Goal: Task Accomplishment & Management: Manage account settings

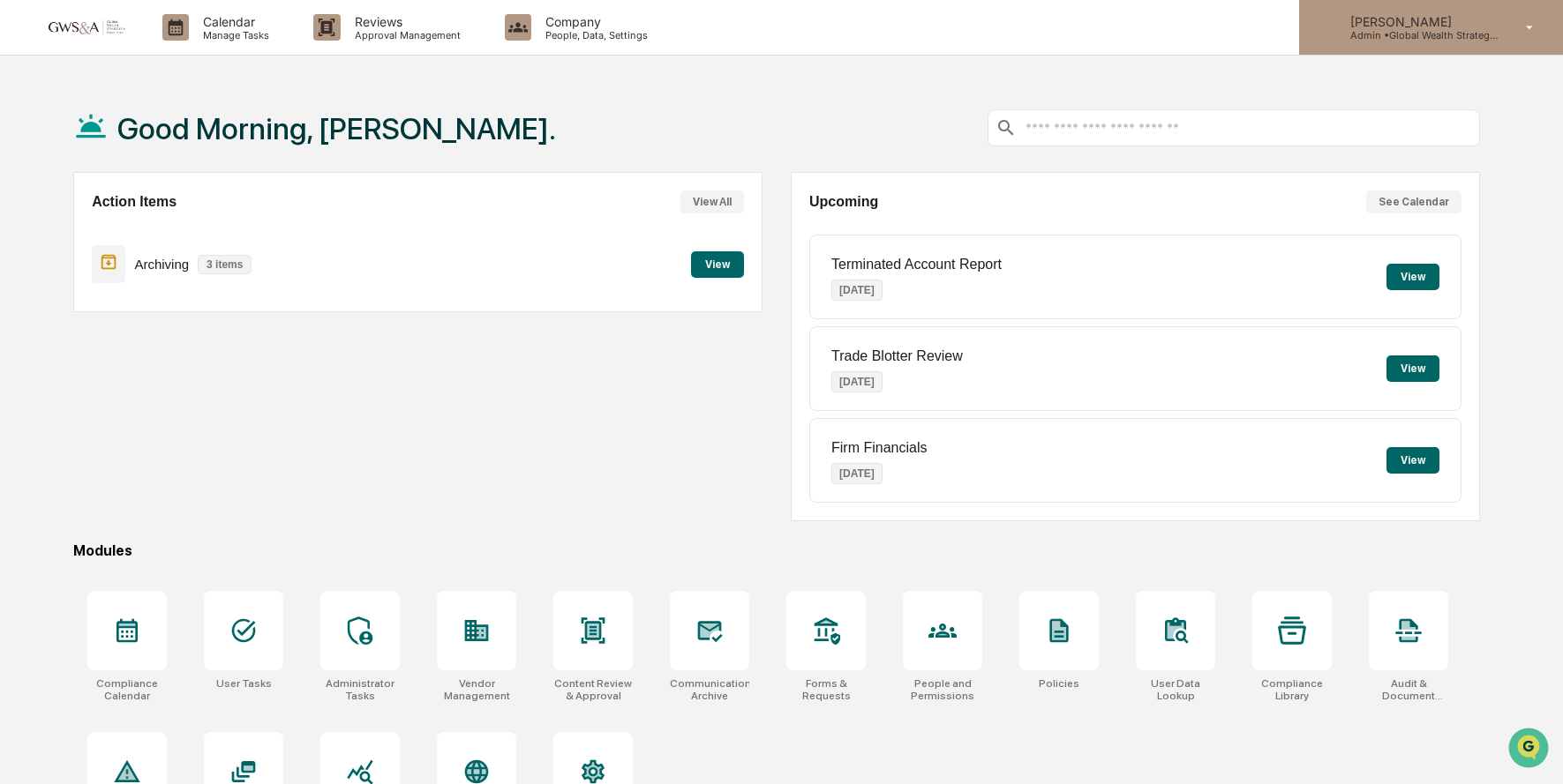
click at [1409, 38] on p "Admin • Global Wealth Strategies Associates" at bounding box center [1418, 35] width 164 height 13
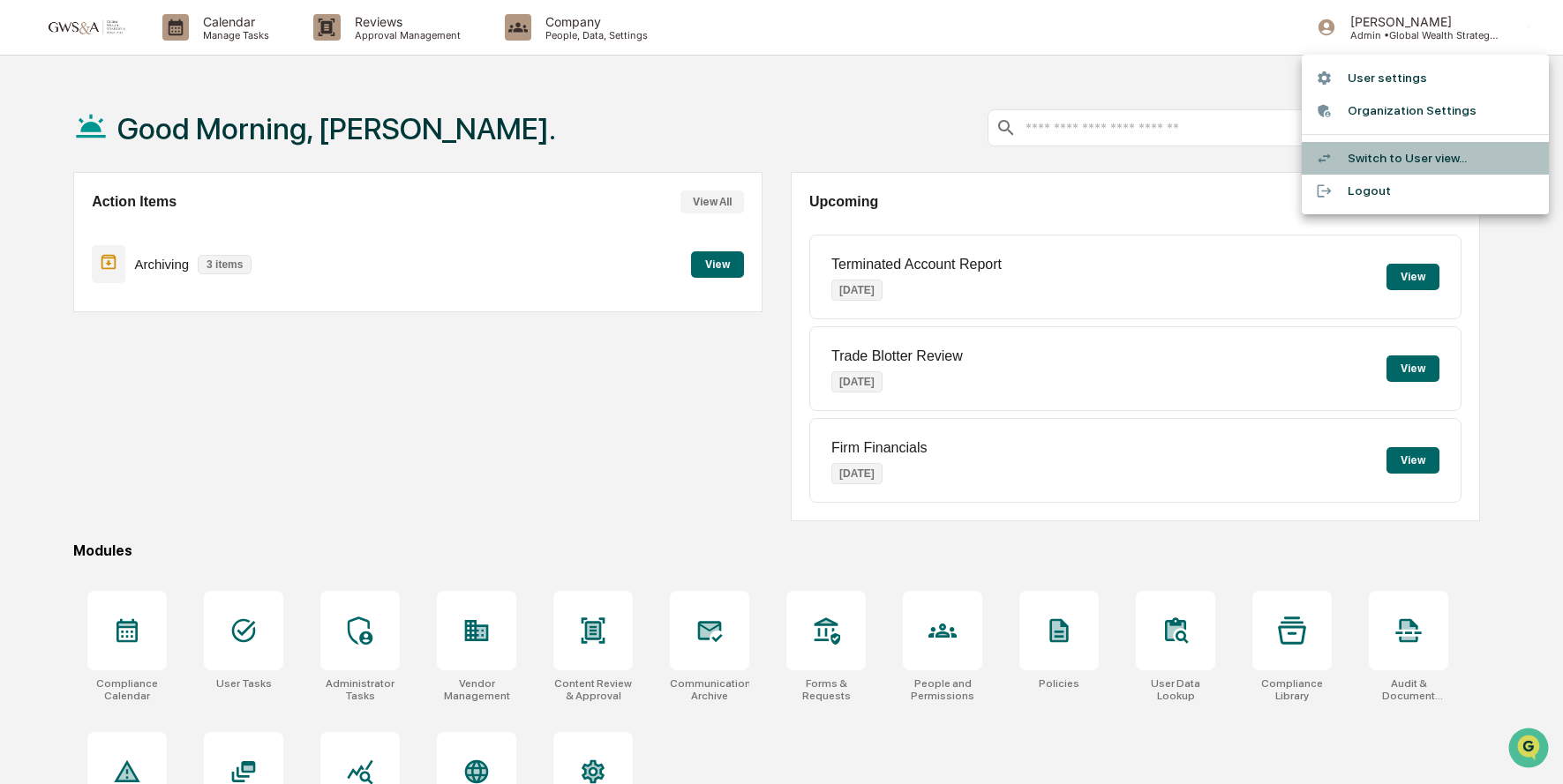
click at [1338, 160] on div at bounding box center [1331, 158] width 32 height 17
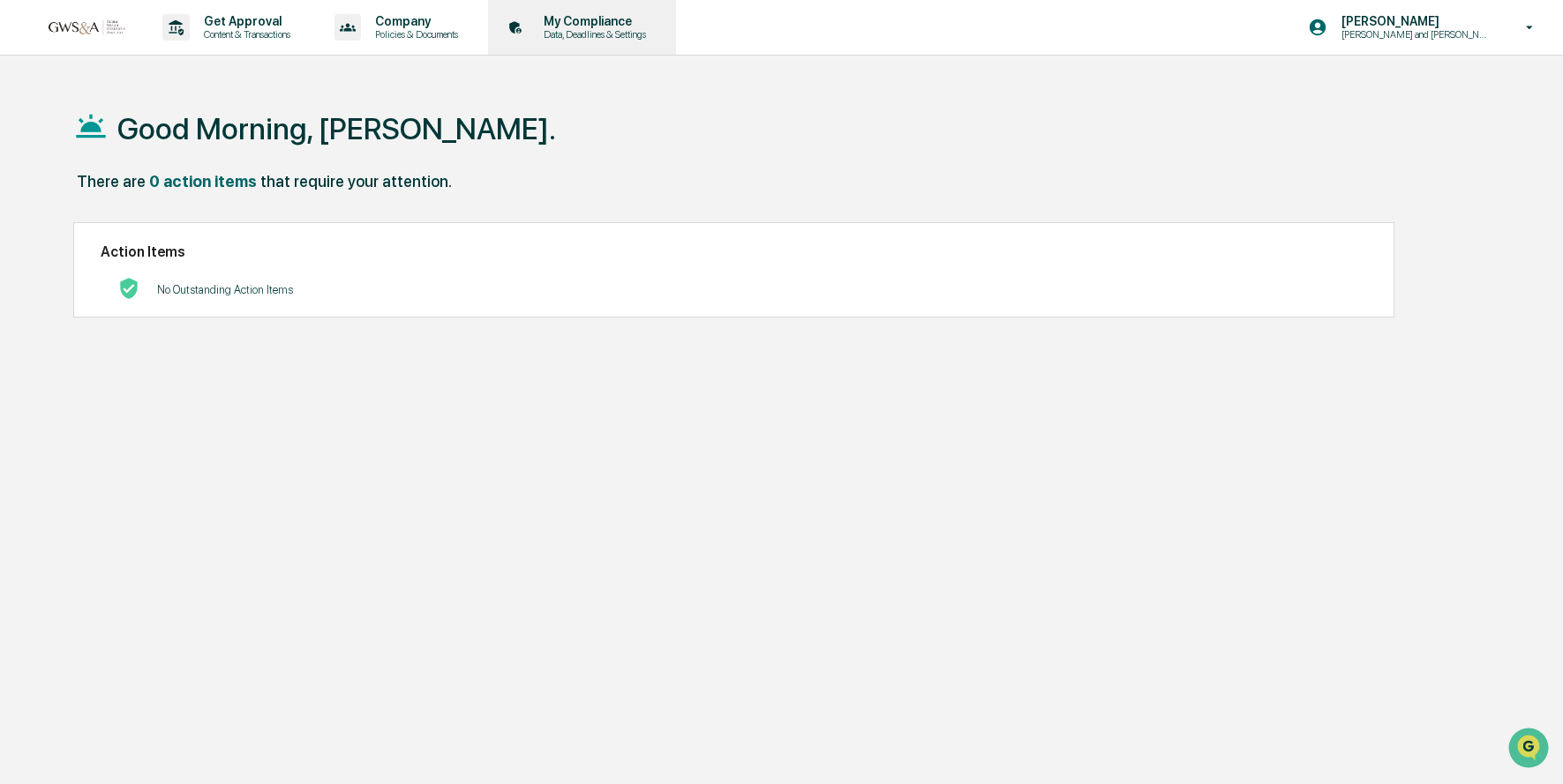
click at [623, 41] on div "My Compliance Data, Deadlines & Settings" at bounding box center [580, 27] width 170 height 55
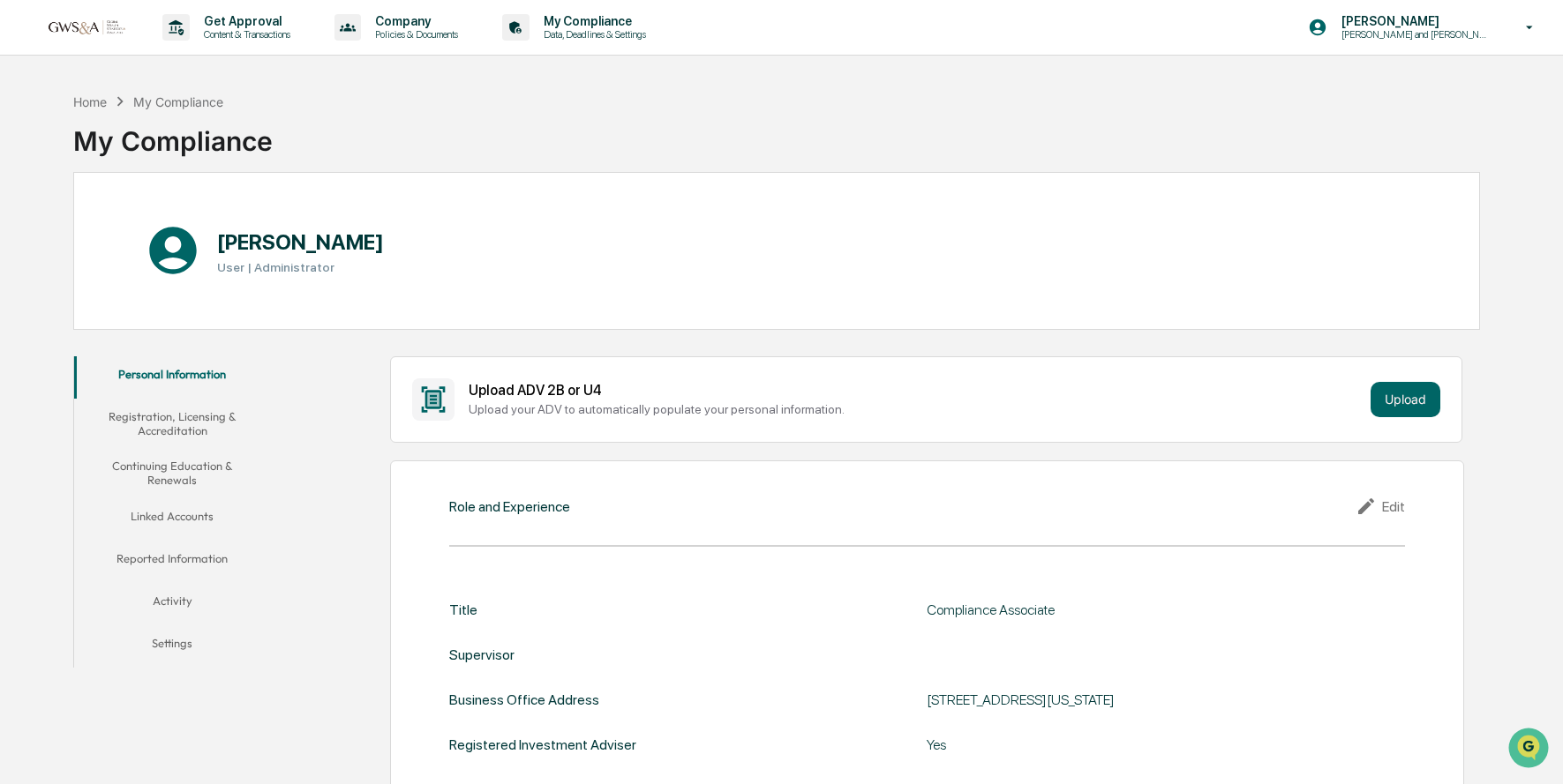
click at [169, 522] on button "Linked Accounts" at bounding box center [172, 518] width 196 height 42
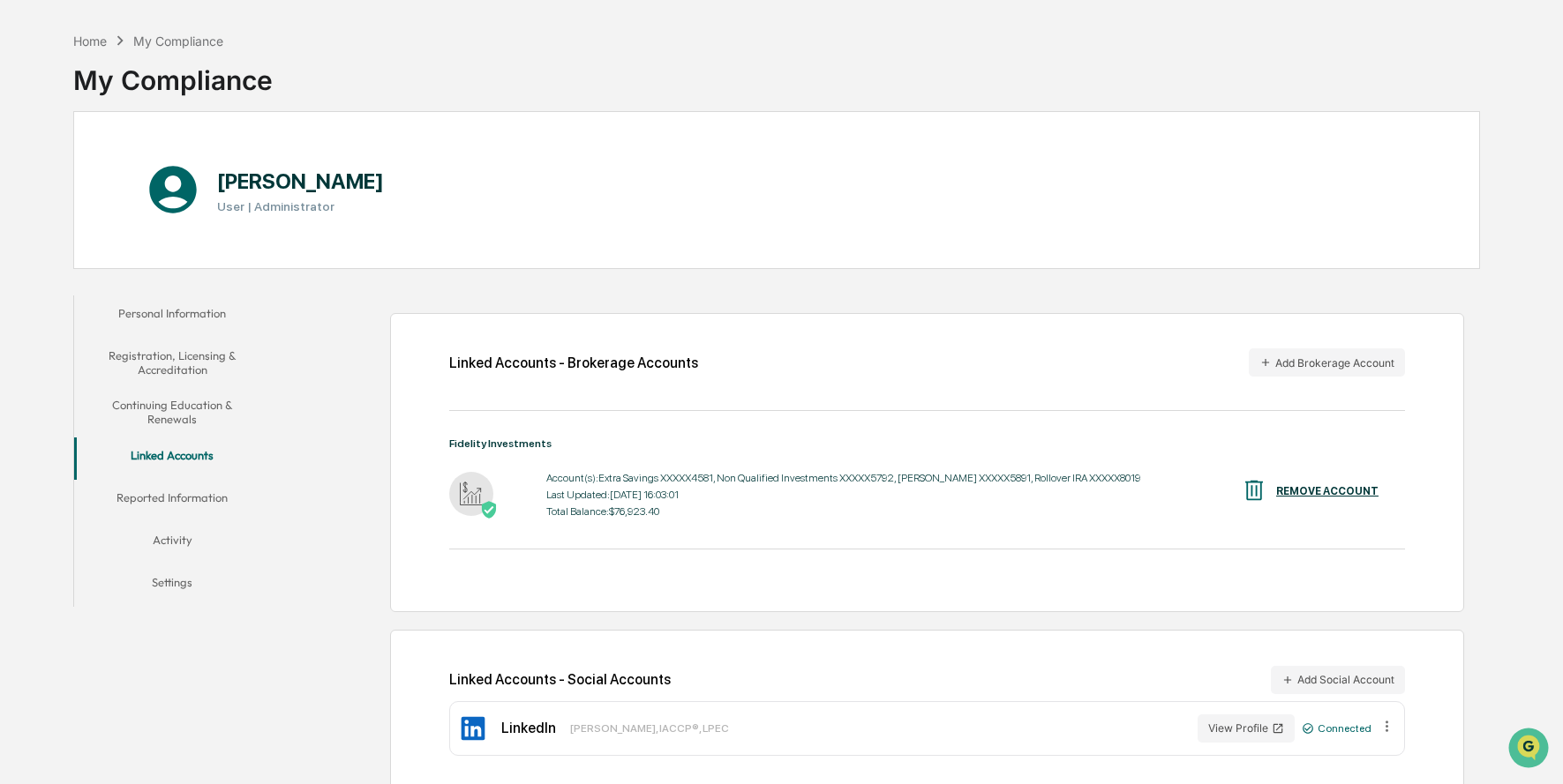
scroll to position [84, 0]
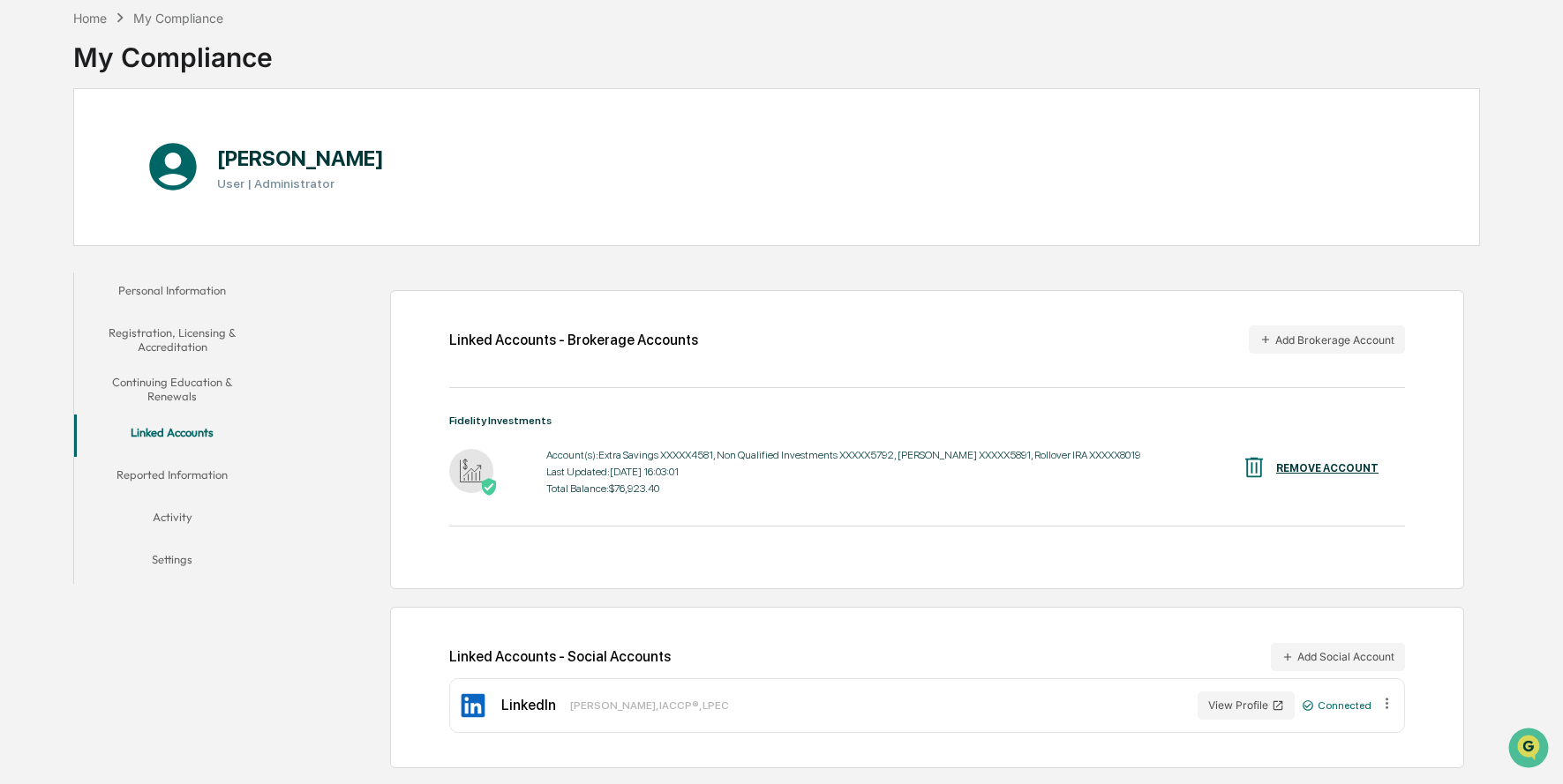
click at [163, 464] on button "Reported Information" at bounding box center [172, 477] width 196 height 42
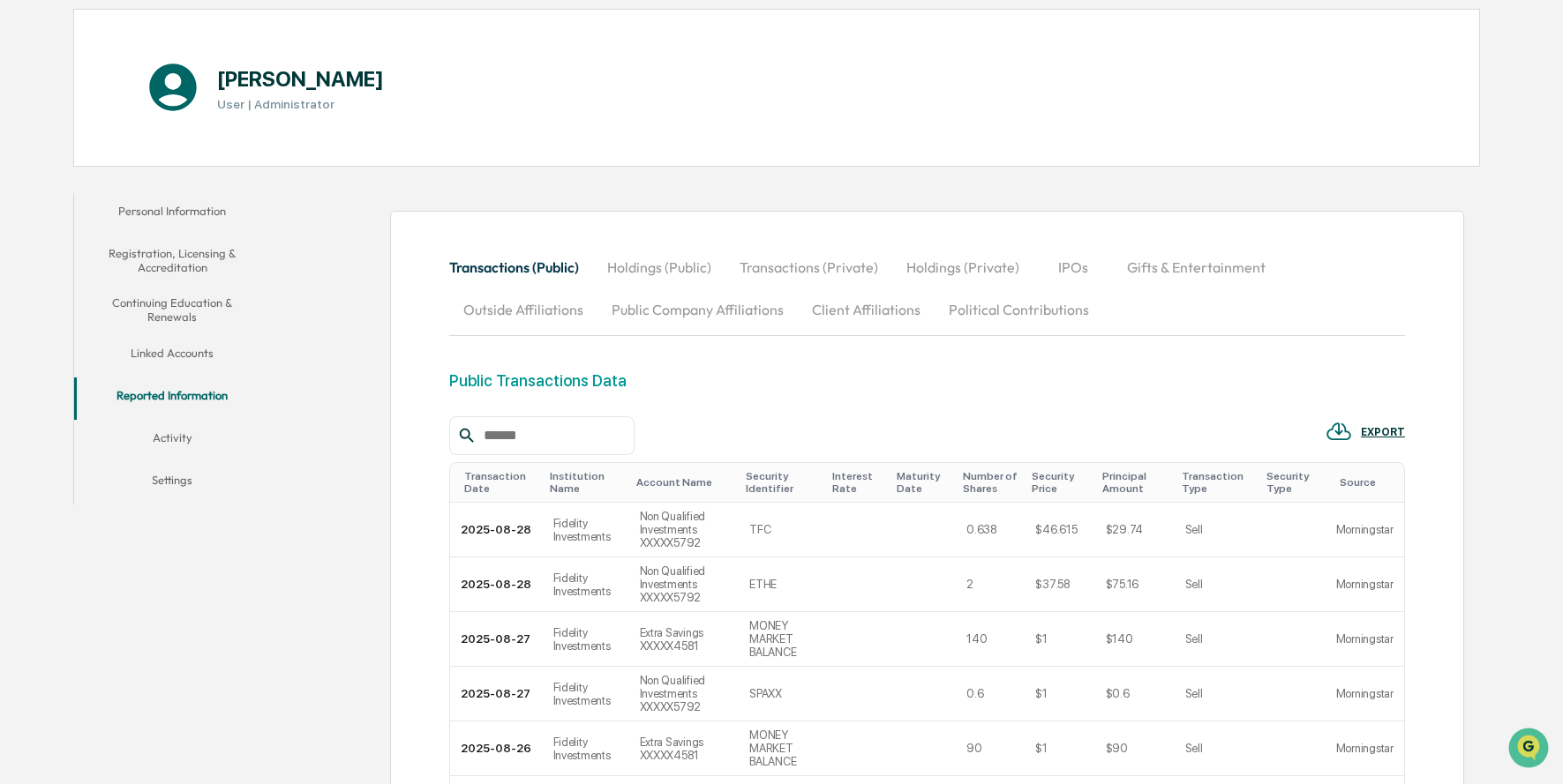
scroll to position [160, 0]
click at [625, 273] on button "Holdings (Public)" at bounding box center [659, 269] width 133 height 42
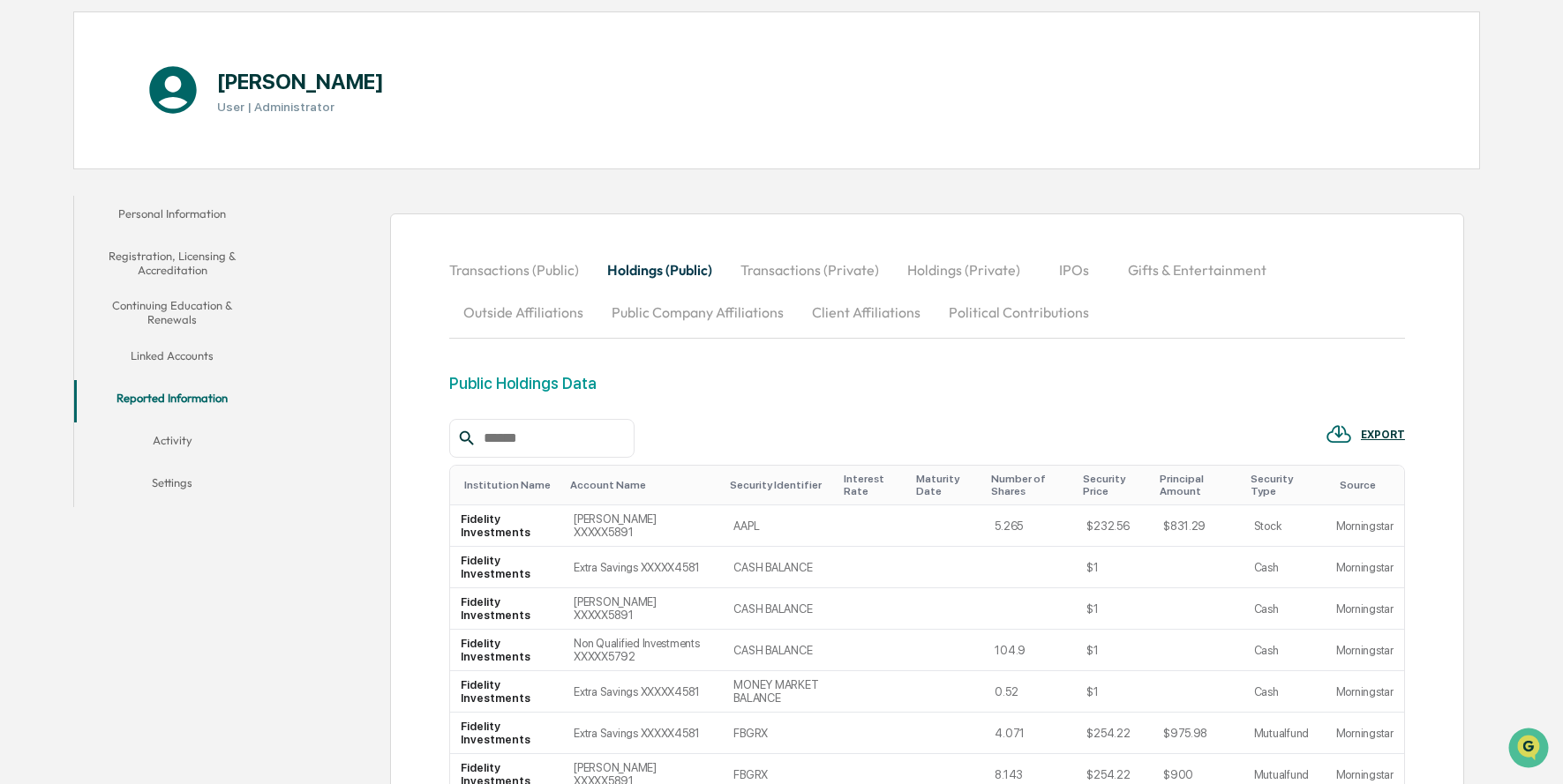
click at [781, 267] on button "Transactions (Private)" at bounding box center [809, 269] width 167 height 42
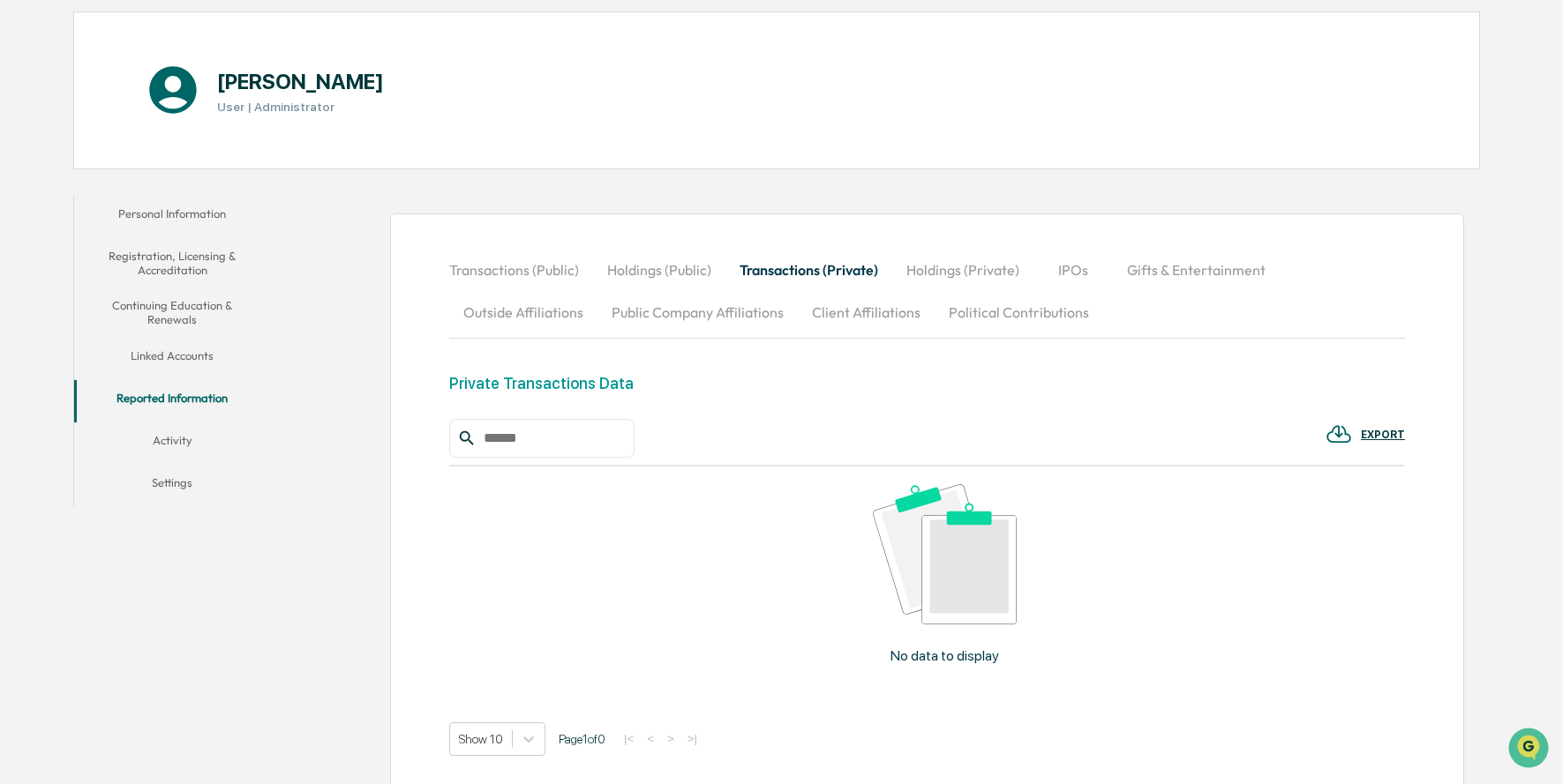
click at [929, 272] on button "Holdings (Private)" at bounding box center [962, 269] width 142 height 42
click at [1081, 263] on button "IPOs" at bounding box center [1074, 269] width 79 height 42
click at [1131, 262] on button "Gifts & Entertainment" at bounding box center [1196, 269] width 167 height 42
drag, startPoint x: 501, startPoint y: 297, endPoint x: 550, endPoint y: 302, distance: 49.3
click at [501, 297] on button "Outside Affiliations" at bounding box center [524, 311] width 148 height 42
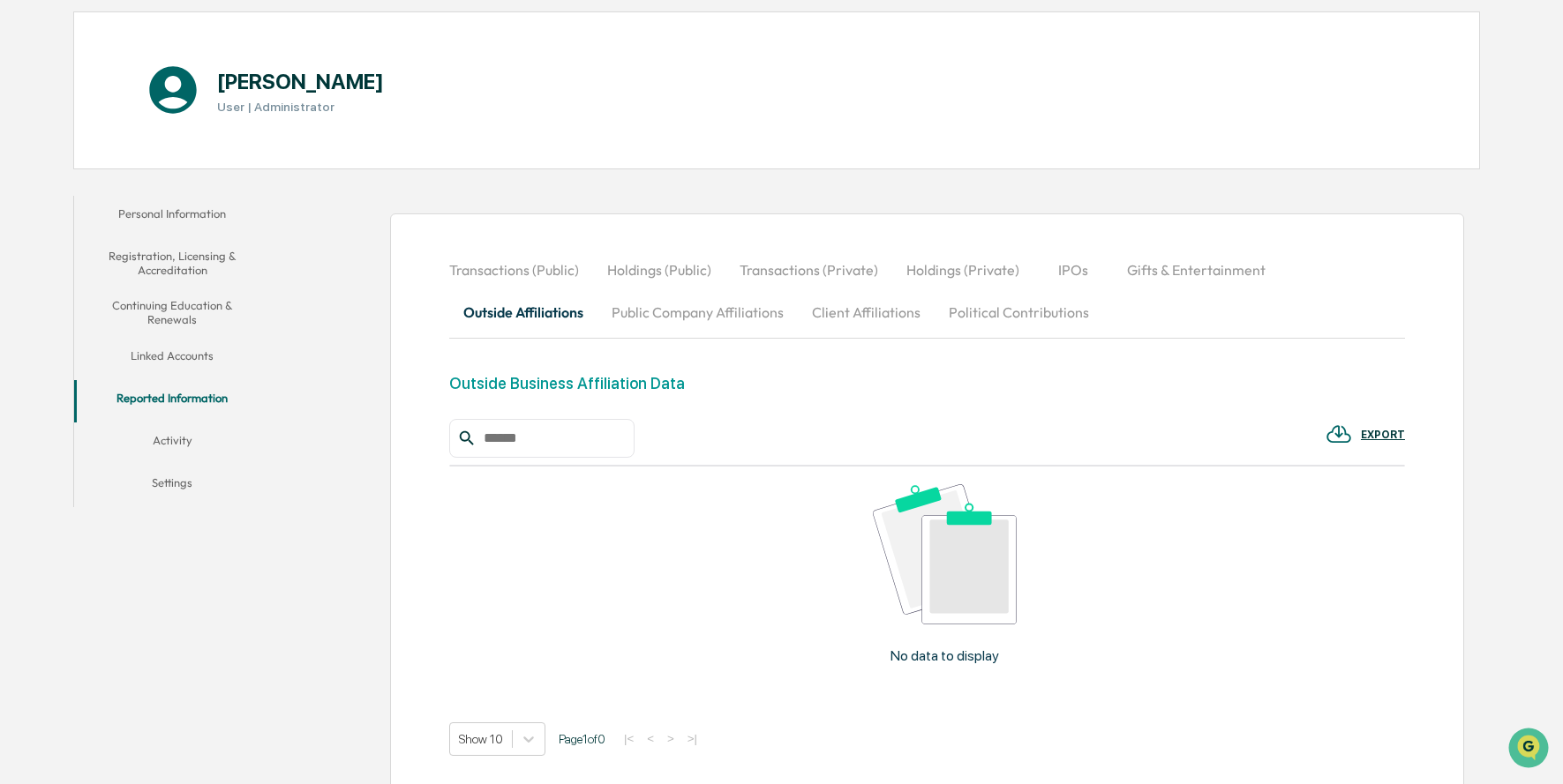
click at [646, 309] on button "Public Company Affiliations" at bounding box center [697, 311] width 200 height 42
drag, startPoint x: 859, startPoint y: 311, endPoint x: 887, endPoint y: 312, distance: 28.0
click at [859, 311] on button "Client Affiliations" at bounding box center [866, 311] width 137 height 42
click at [952, 314] on button "Political Contributions" at bounding box center [1019, 311] width 169 height 42
click at [190, 208] on button "Personal Information" at bounding box center [172, 217] width 196 height 42
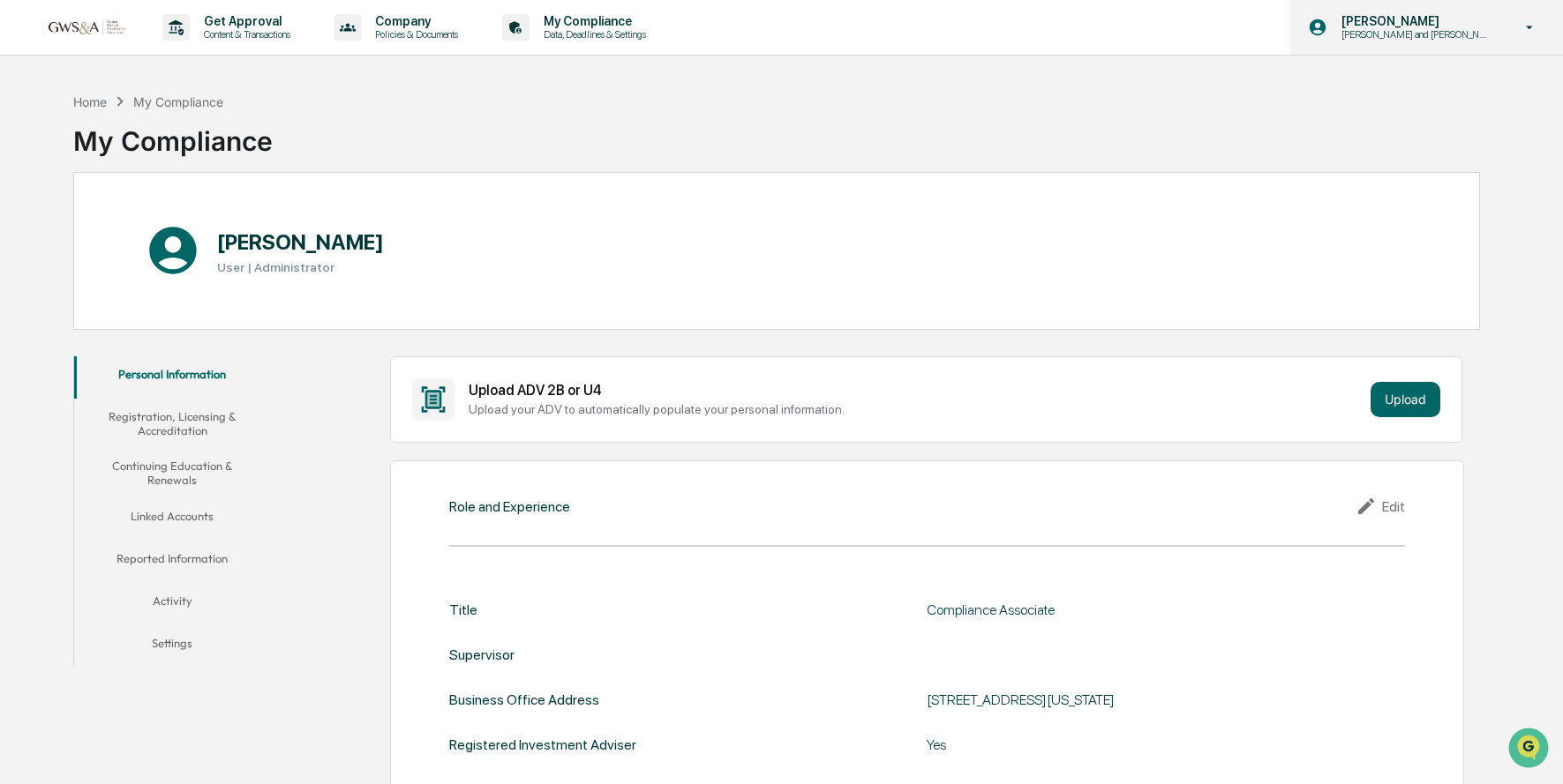
click at [1477, 22] on p "[PERSON_NAME]" at bounding box center [1414, 21] width 173 height 14
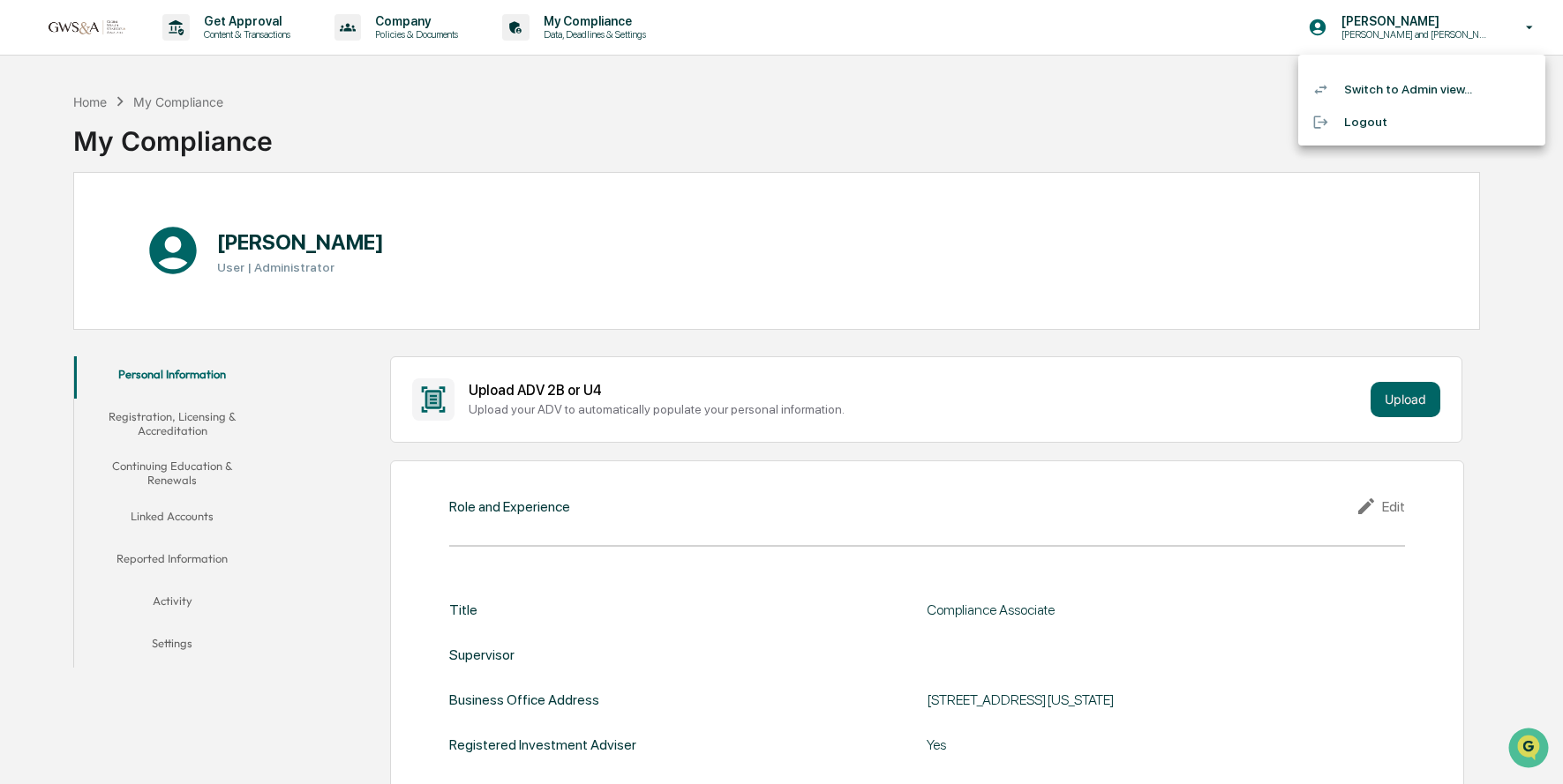
click at [1421, 103] on li "Switch to Admin view..." at bounding box center [1421, 89] width 247 height 32
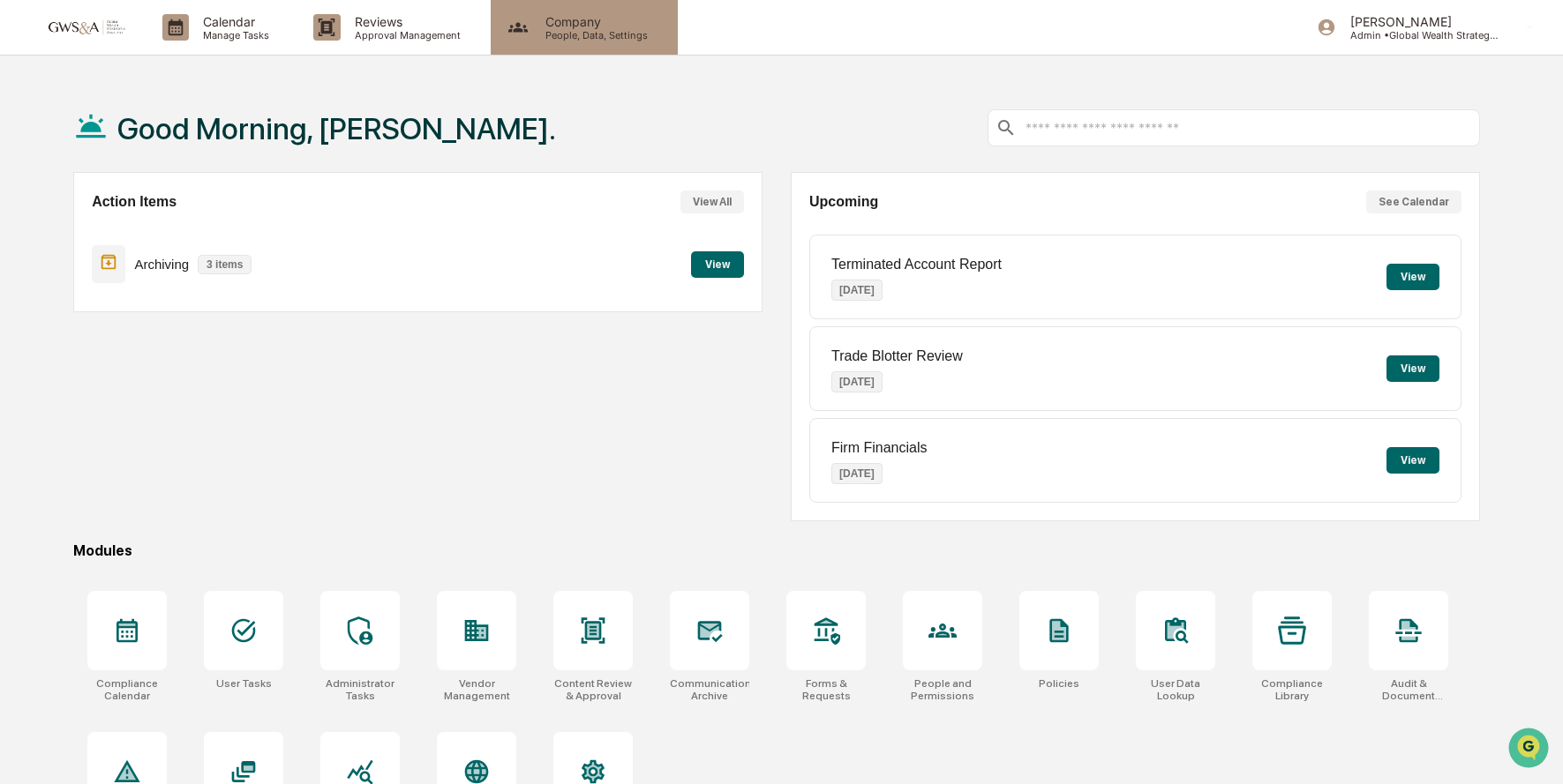
click at [567, 36] on p "People, Data, Settings" at bounding box center [594, 35] width 125 height 13
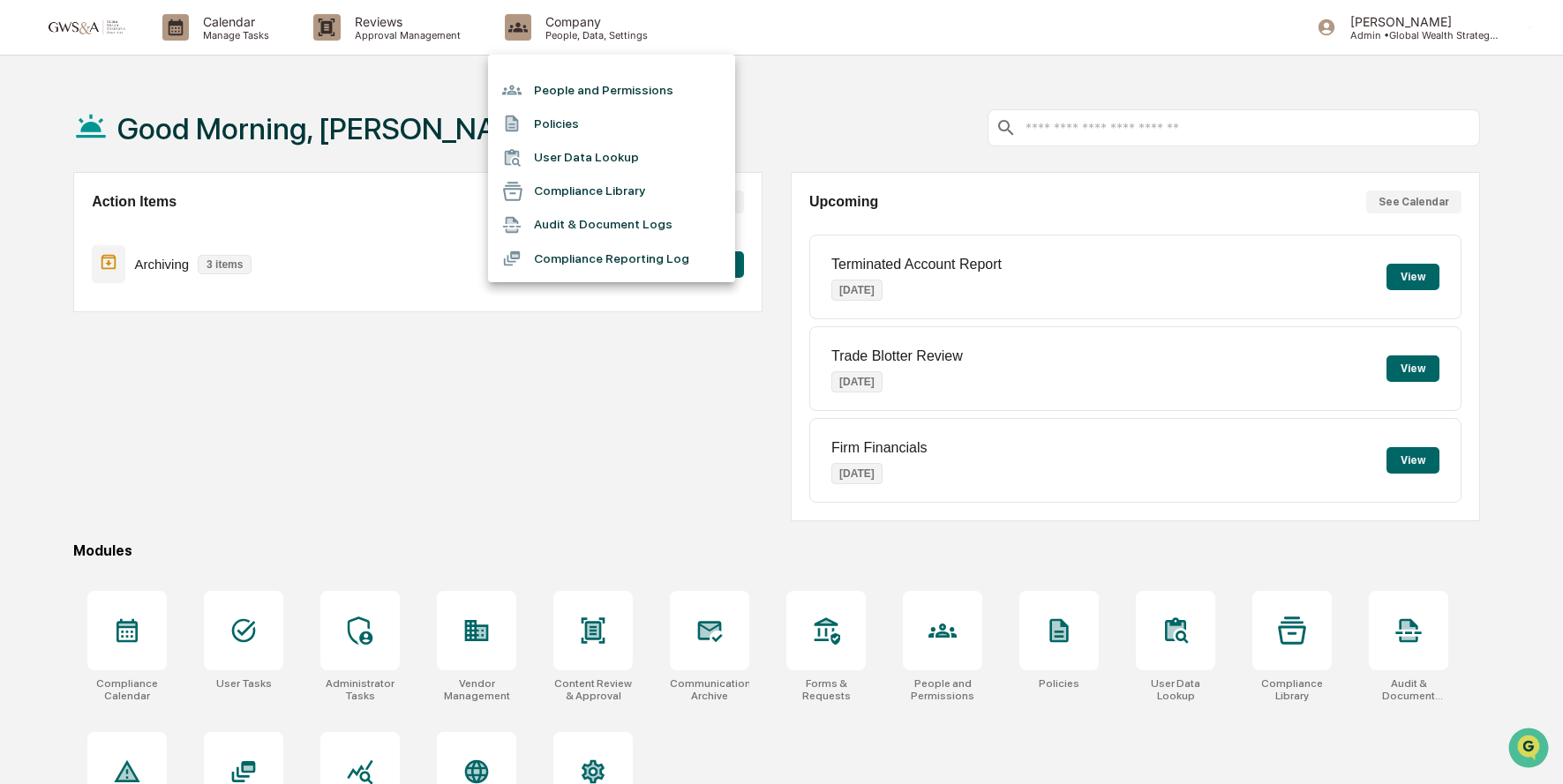
click at [594, 89] on li "People and Permissions" at bounding box center [612, 90] width 247 height 33
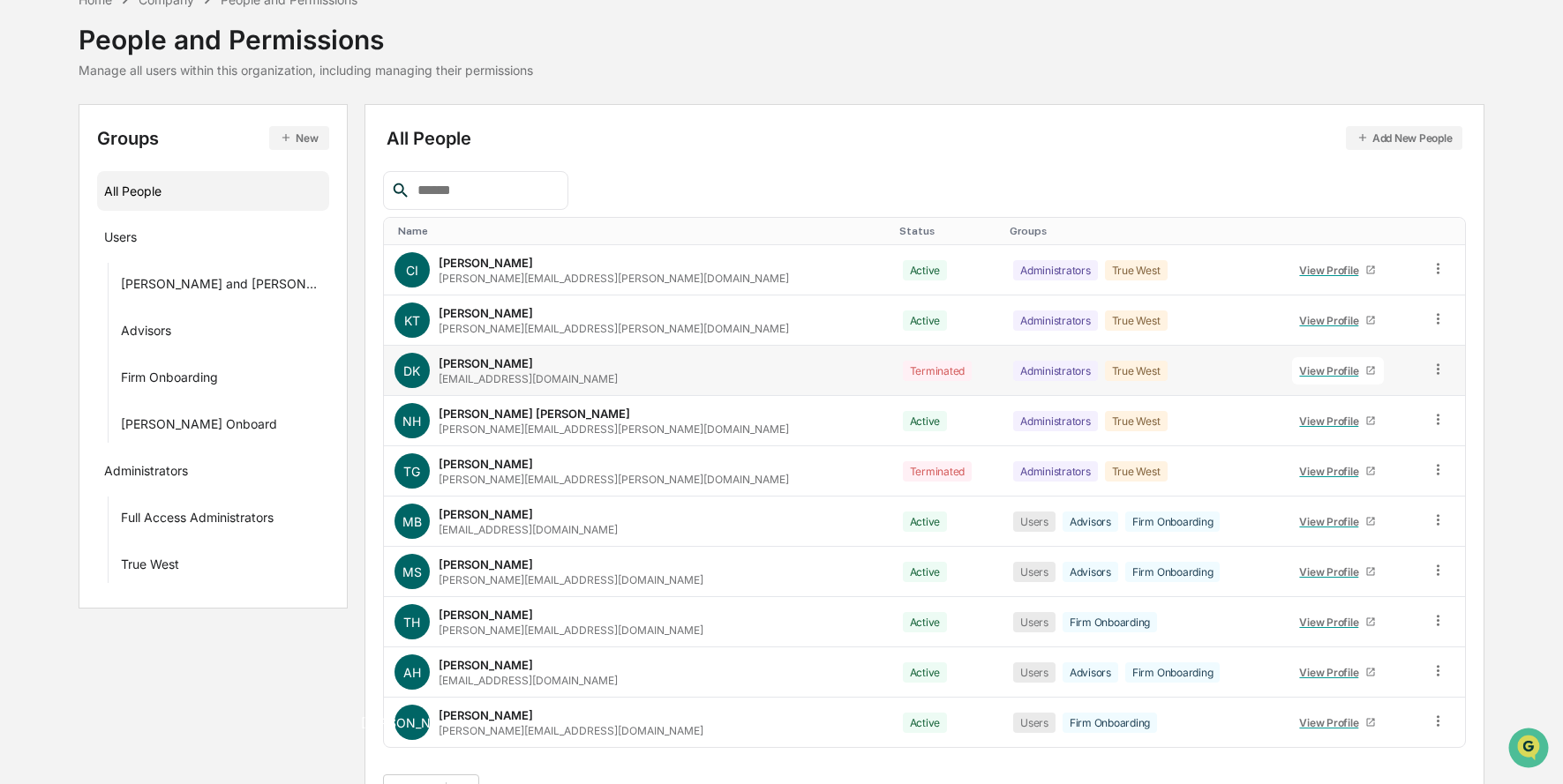
scroll to position [92, 0]
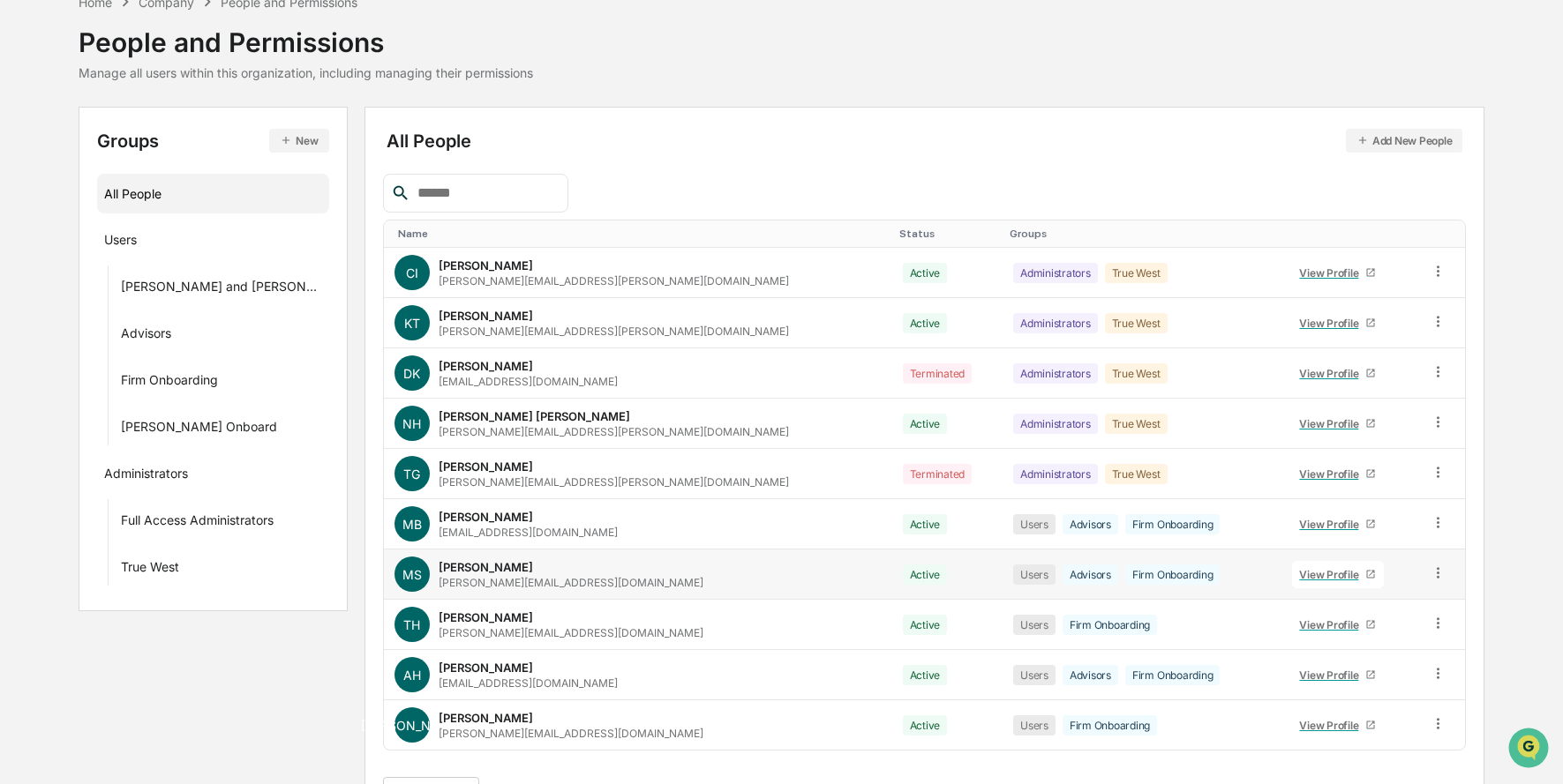
click at [1298, 581] on link "View Profile" at bounding box center [1337, 575] width 92 height 27
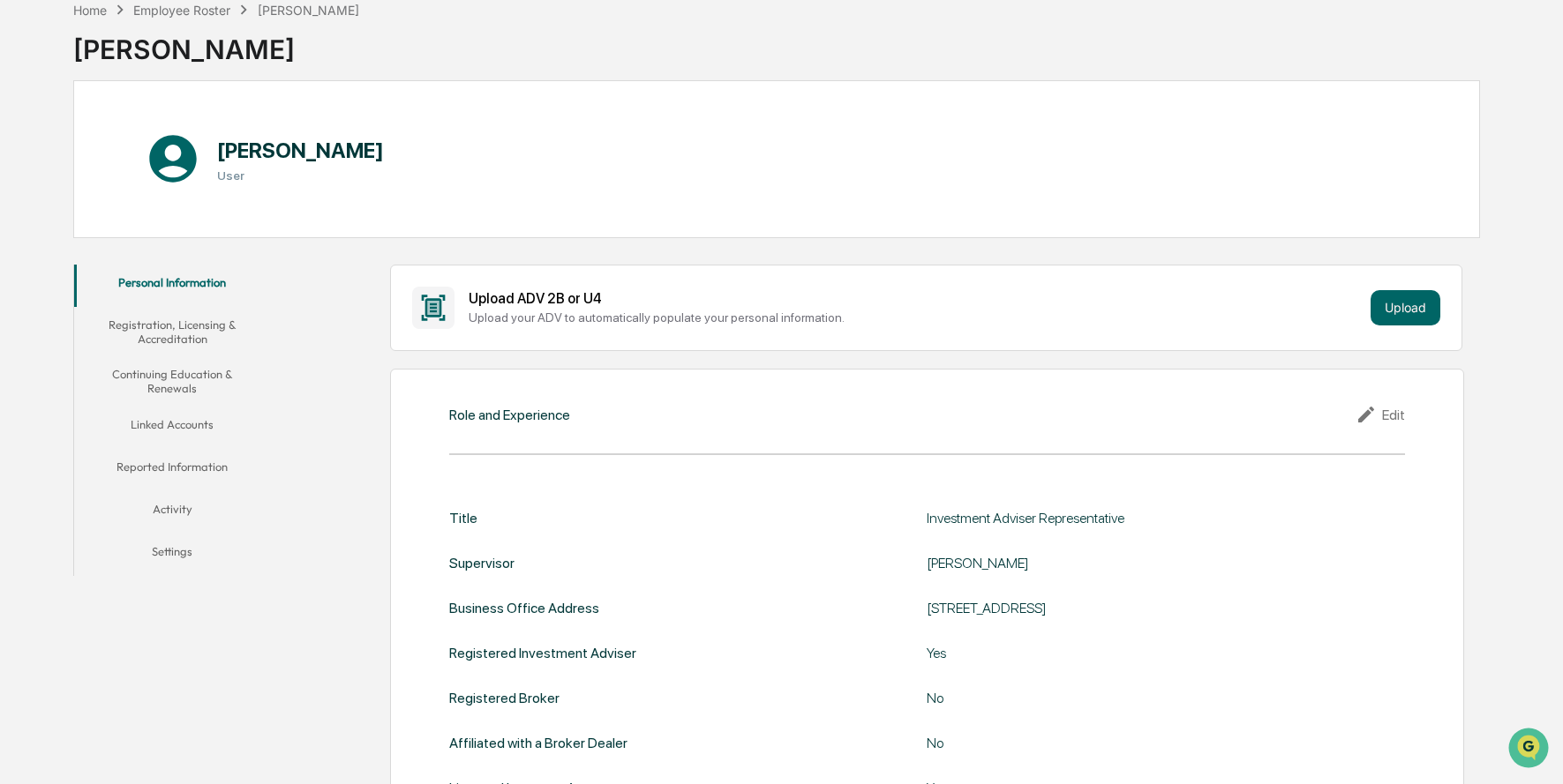
click at [172, 430] on button "Linked Accounts" at bounding box center [172, 427] width 196 height 42
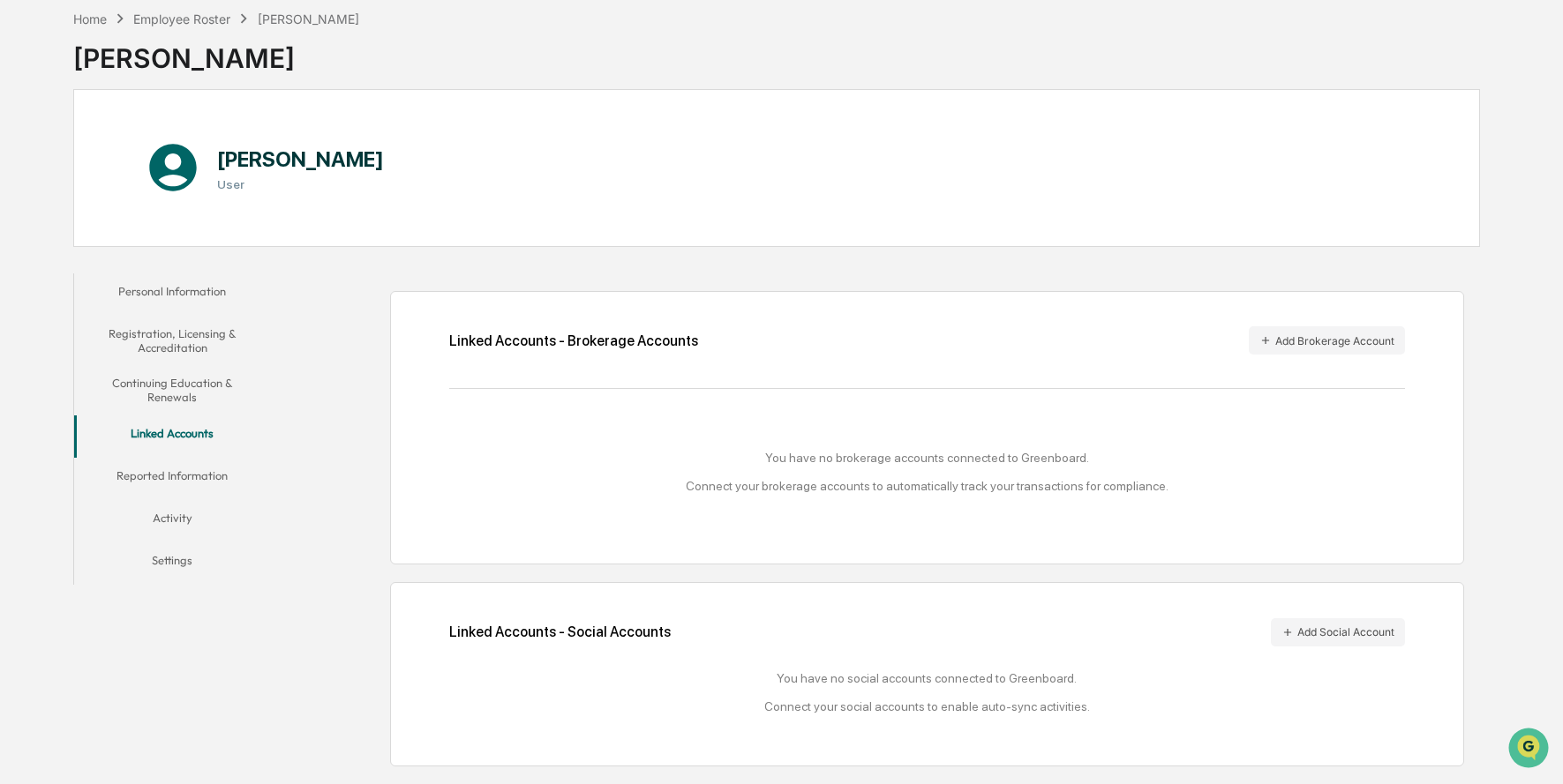
scroll to position [78, 0]
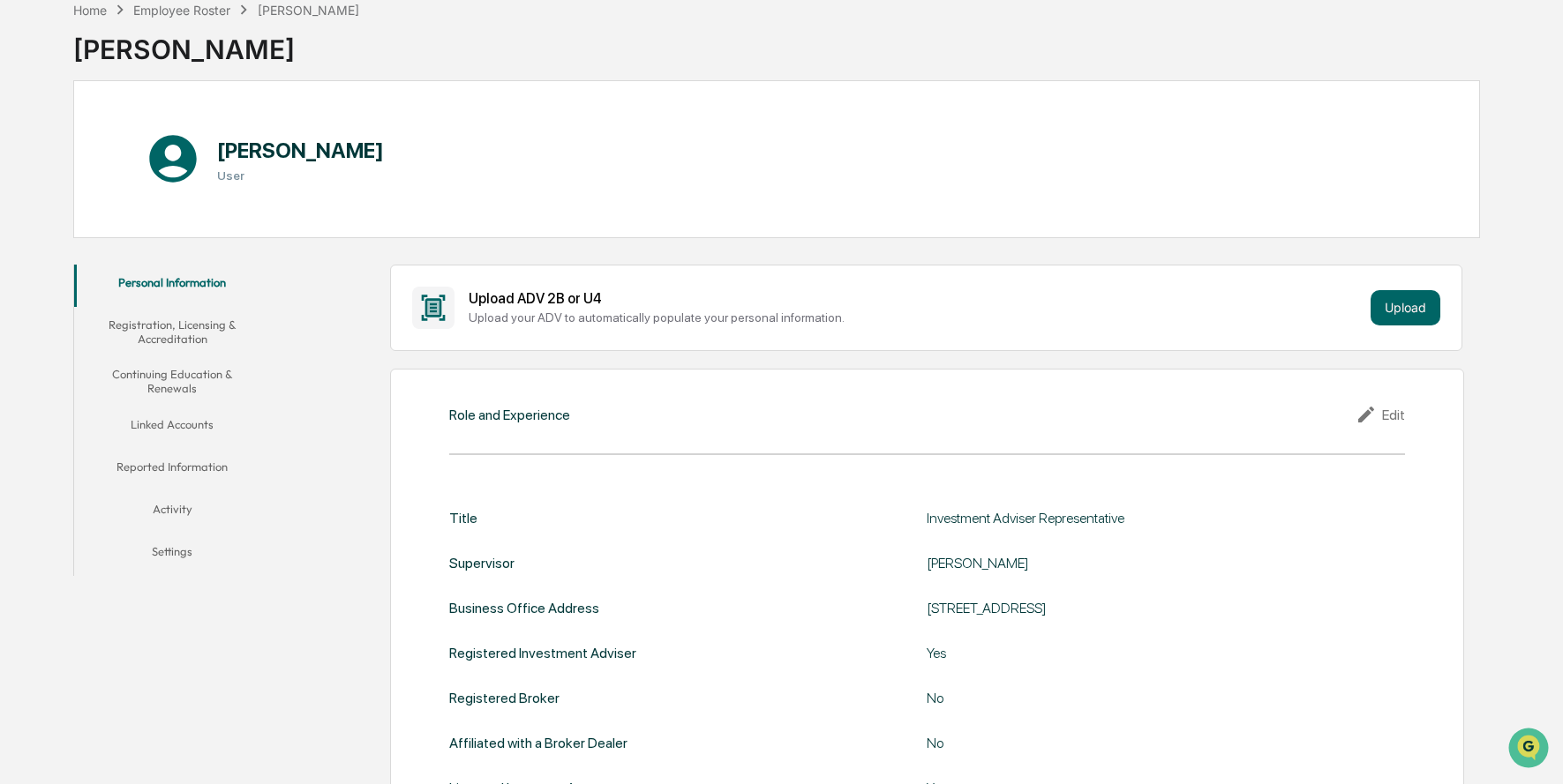
scroll to position [65, 0]
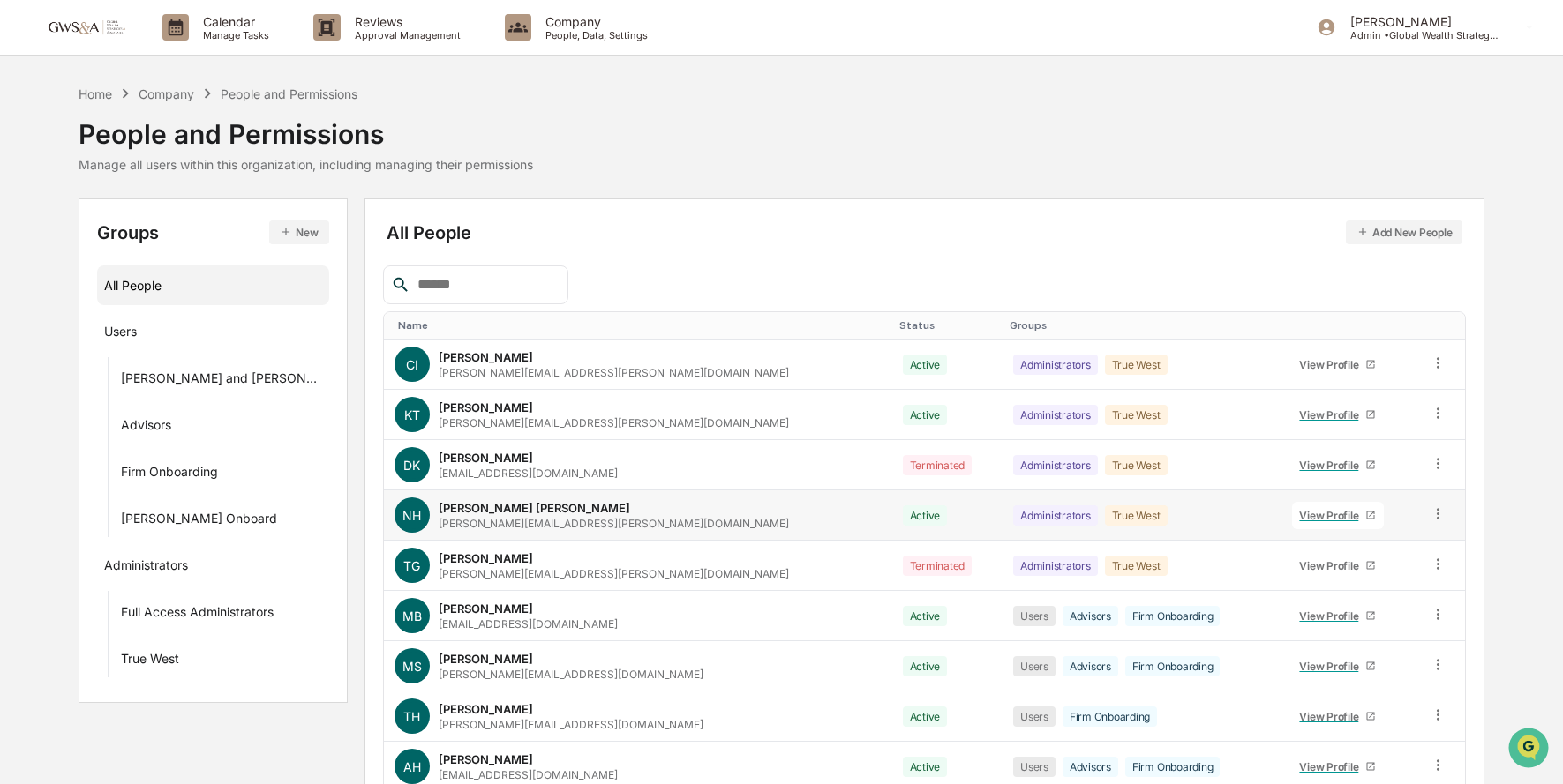
scroll to position [89, 0]
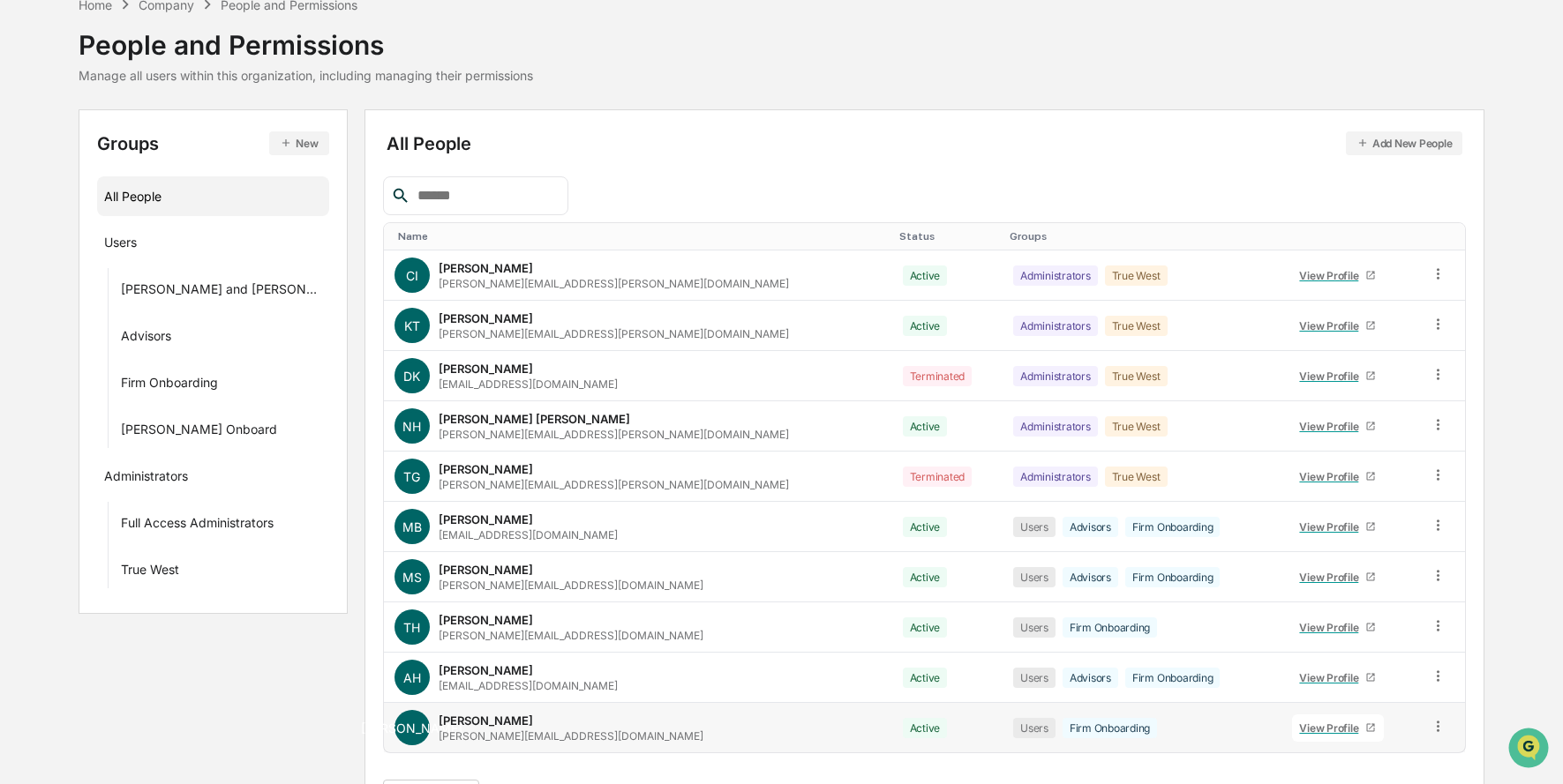
click at [1317, 728] on div "View Profile" at bounding box center [1332, 728] width 66 height 14
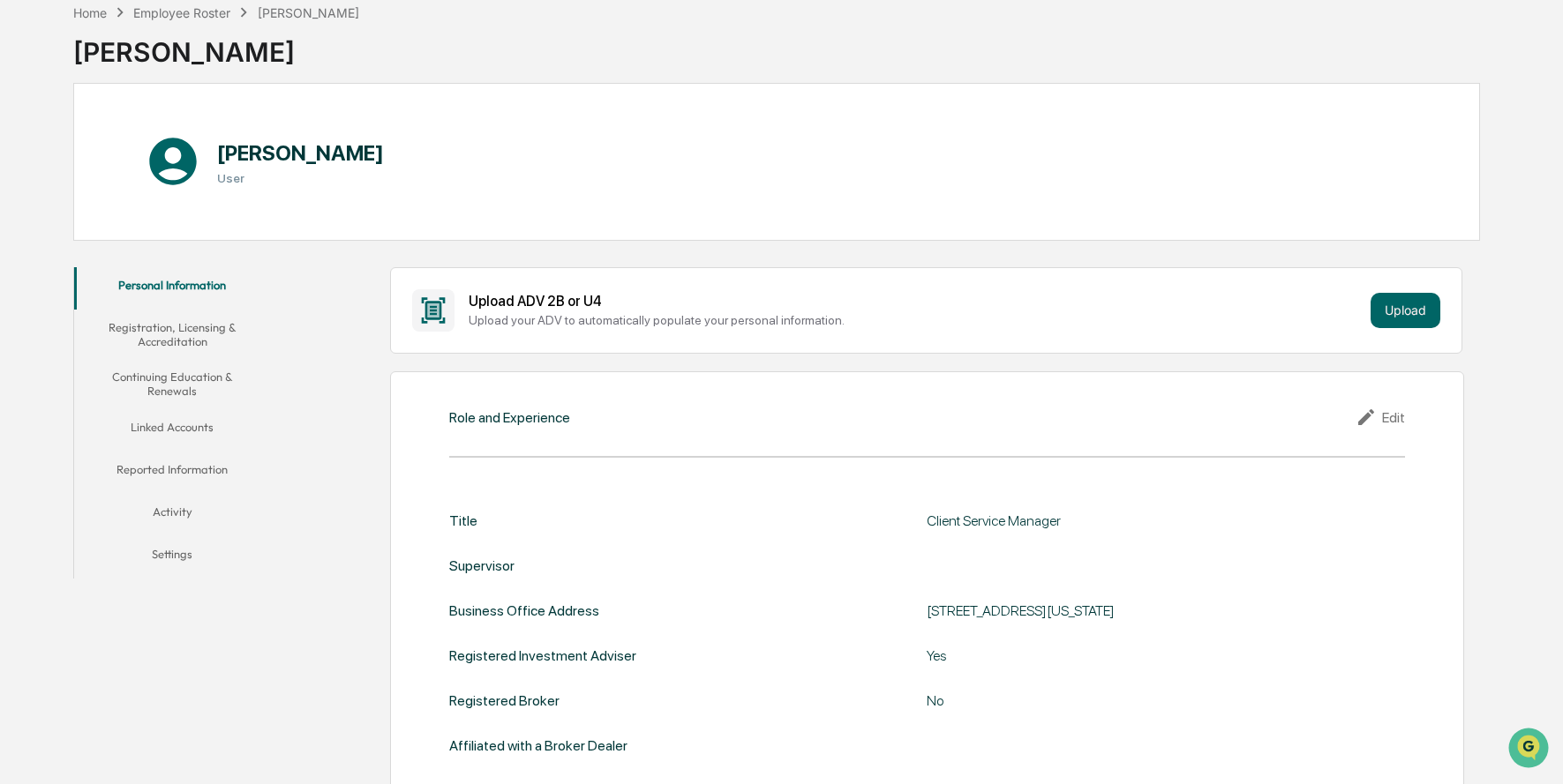
click at [144, 433] on button "Linked Accounts" at bounding box center [172, 430] width 196 height 42
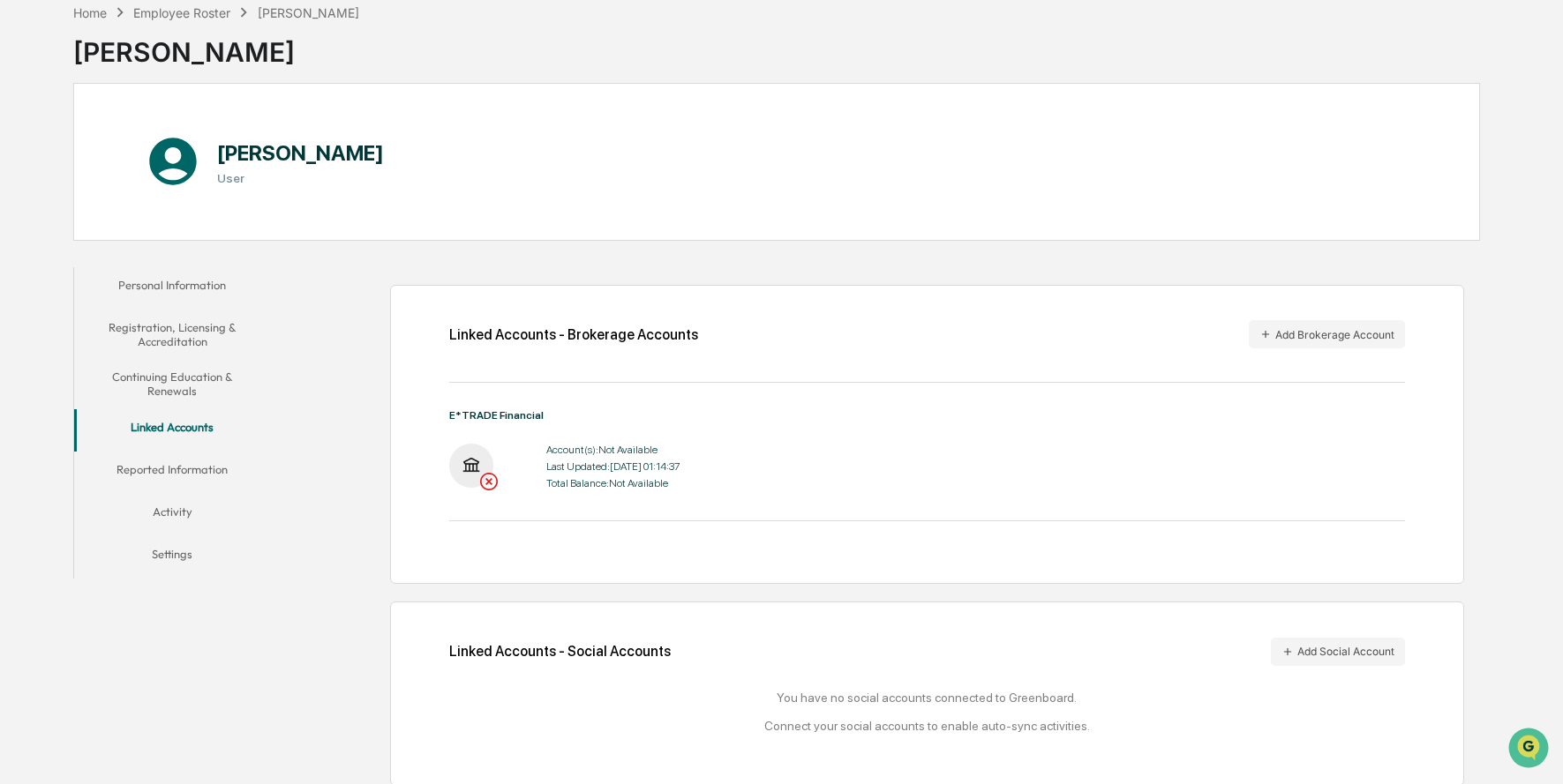
scroll to position [101, 0]
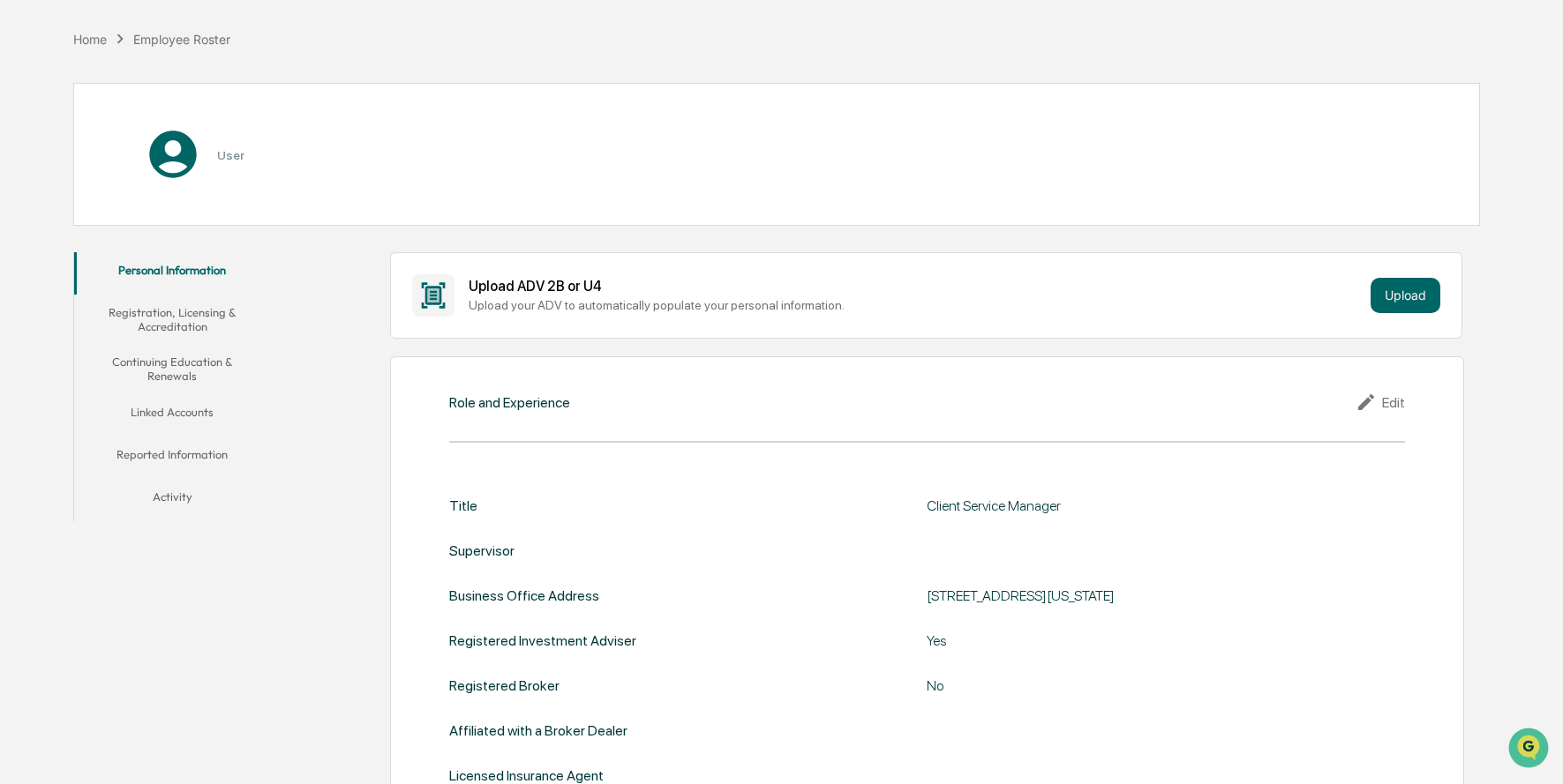
scroll to position [62, 0]
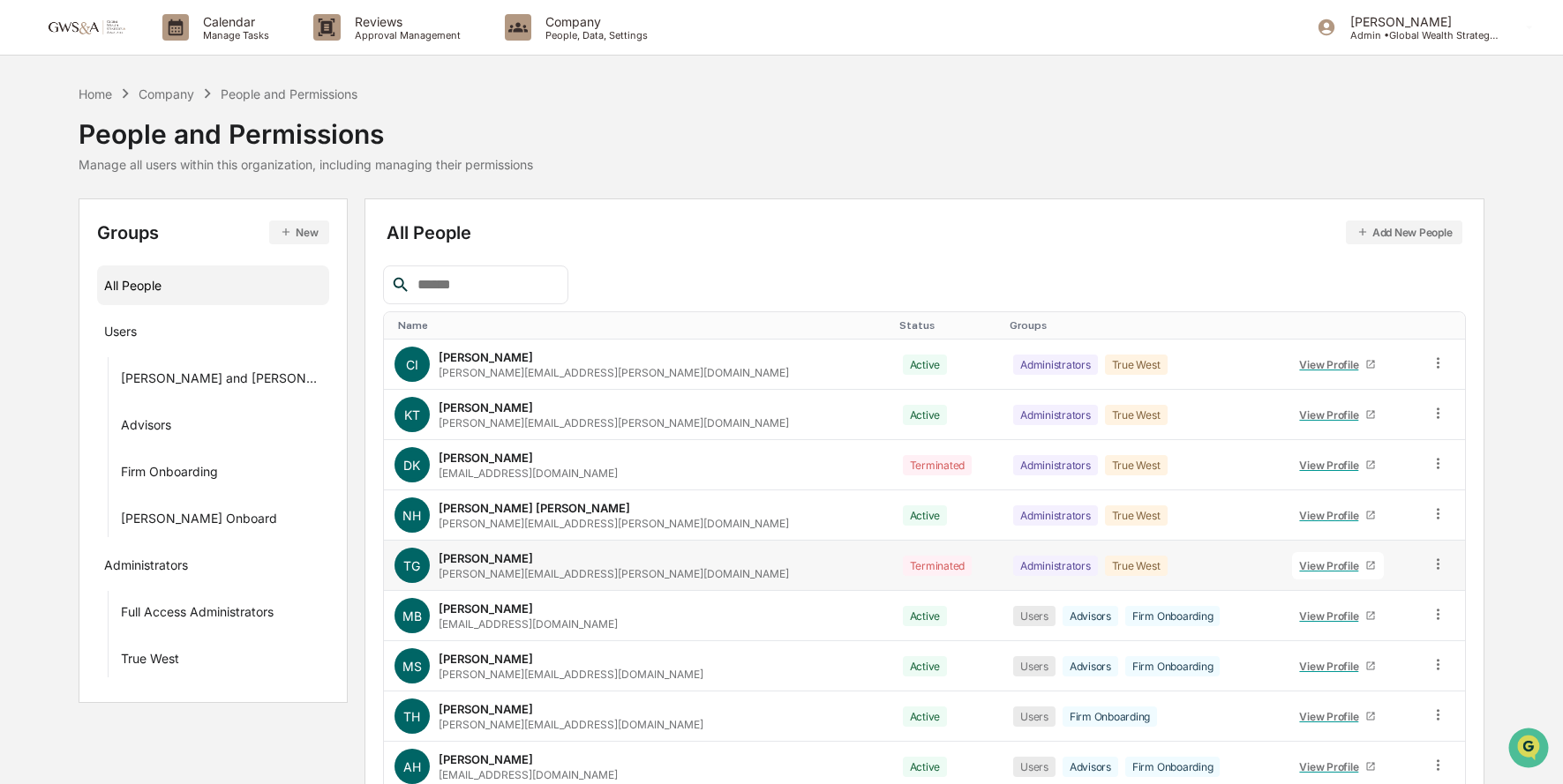
scroll to position [136, 0]
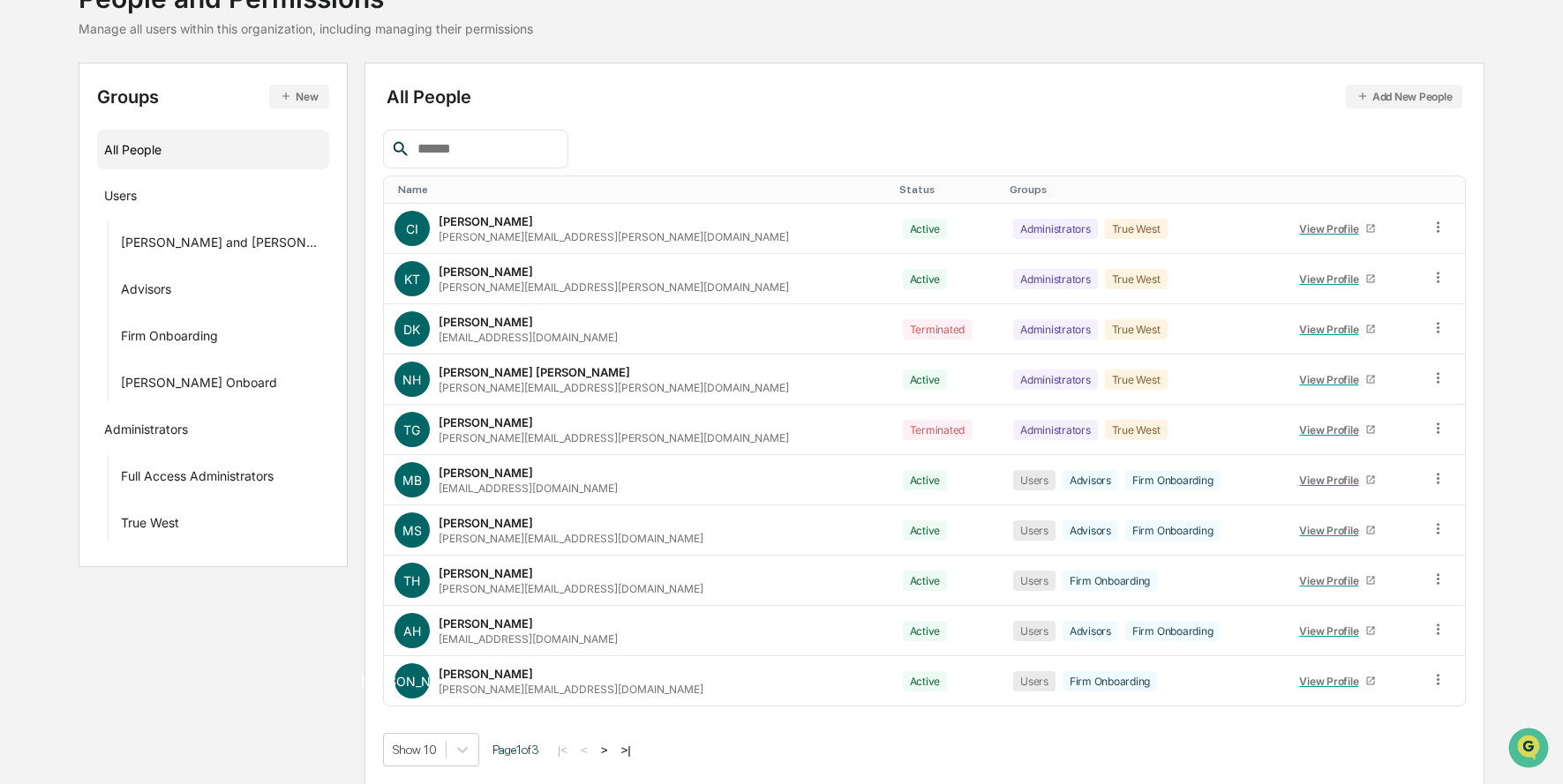
click at [606, 747] on button ">" at bounding box center [605, 750] width 18 height 15
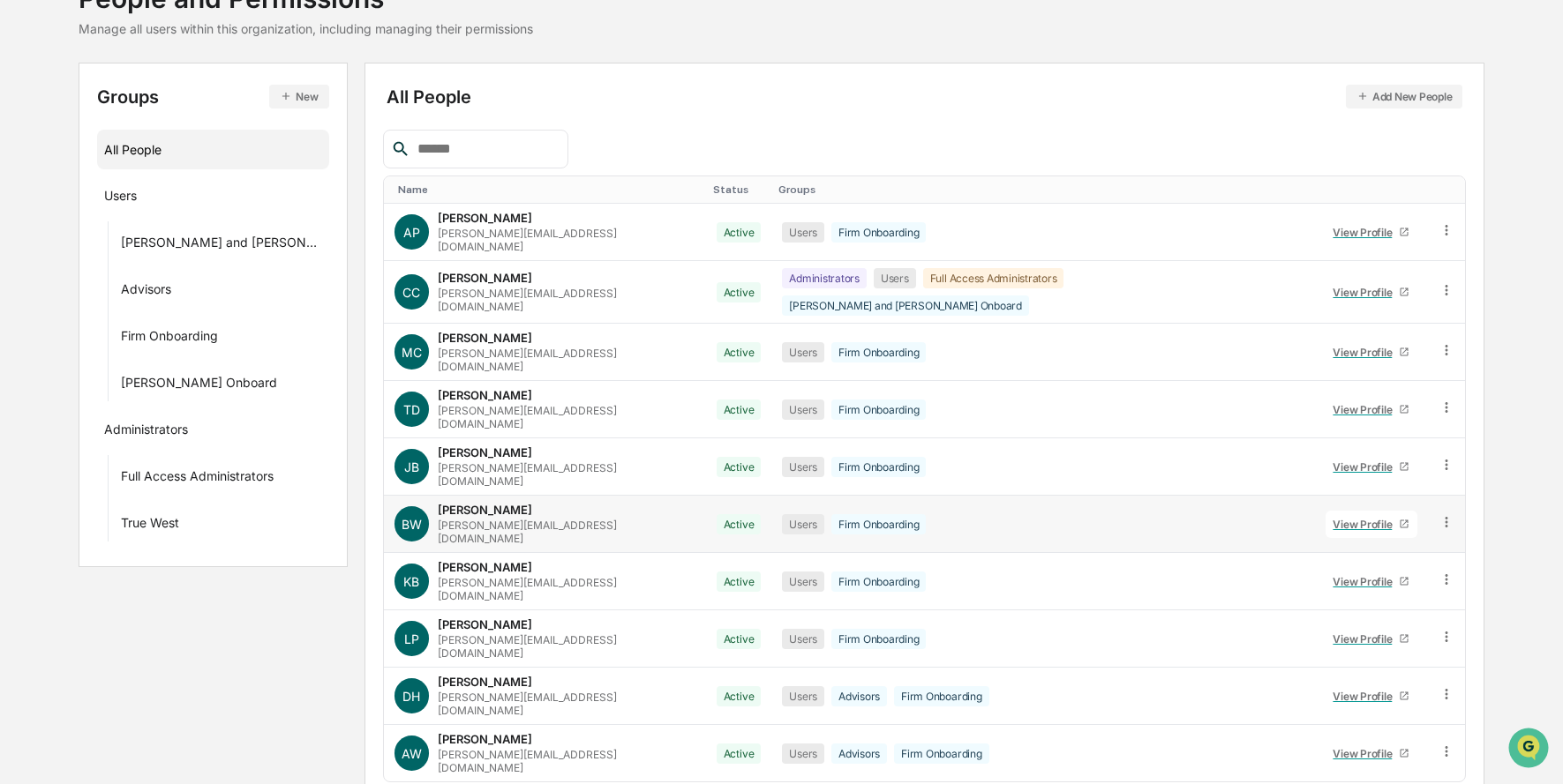
click at [1332, 517] on div "View Profile" at bounding box center [1366, 524] width 66 height 14
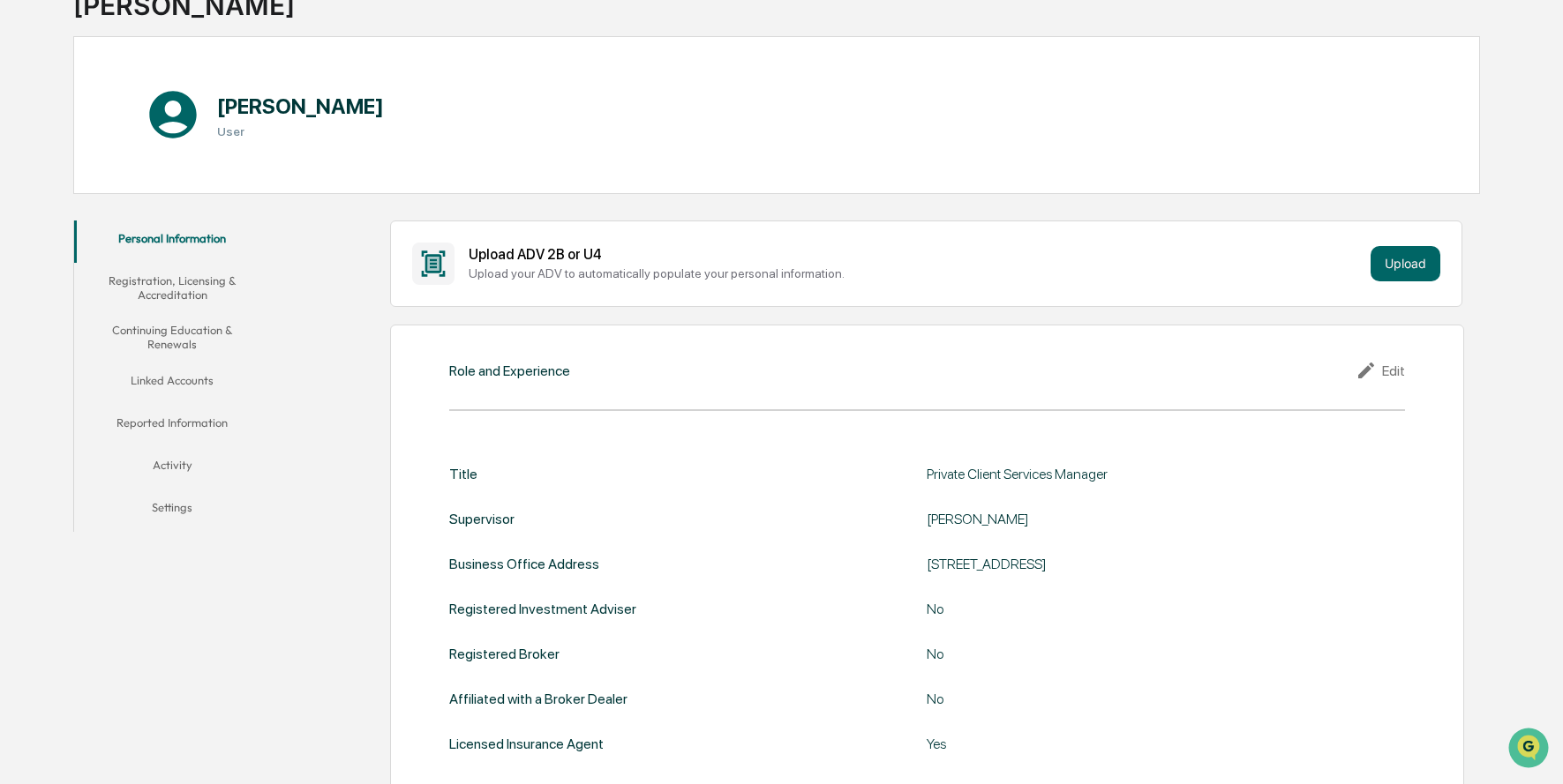
click at [249, 375] on button "Linked Accounts" at bounding box center [172, 383] width 196 height 42
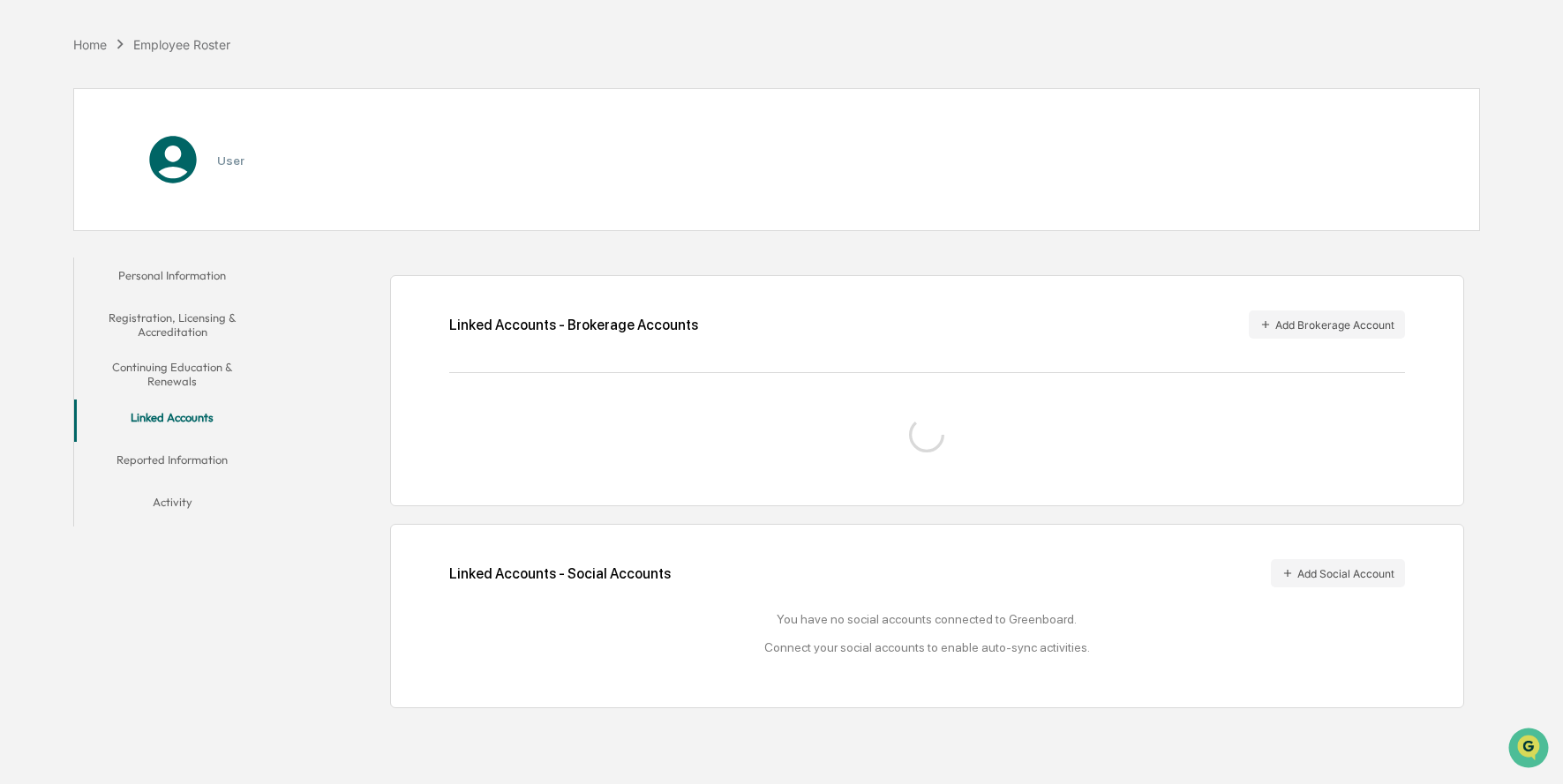
scroll to position [77, 0]
